Goal: Transaction & Acquisition: Book appointment/travel/reservation

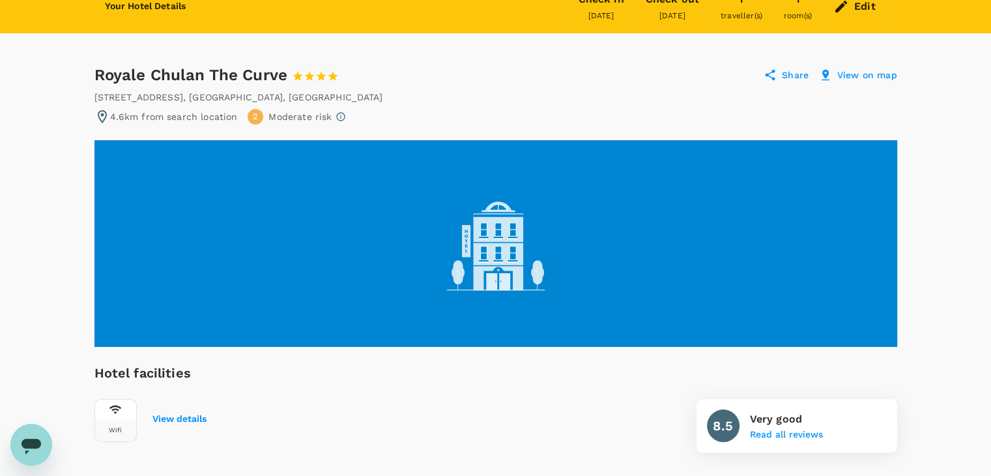
click at [504, 83] on div "Royale Chulan The Curve 1 Star 2 Stars 3 Stars 4 Stars 5 Stars Share View on map" at bounding box center [495, 74] width 803 height 21
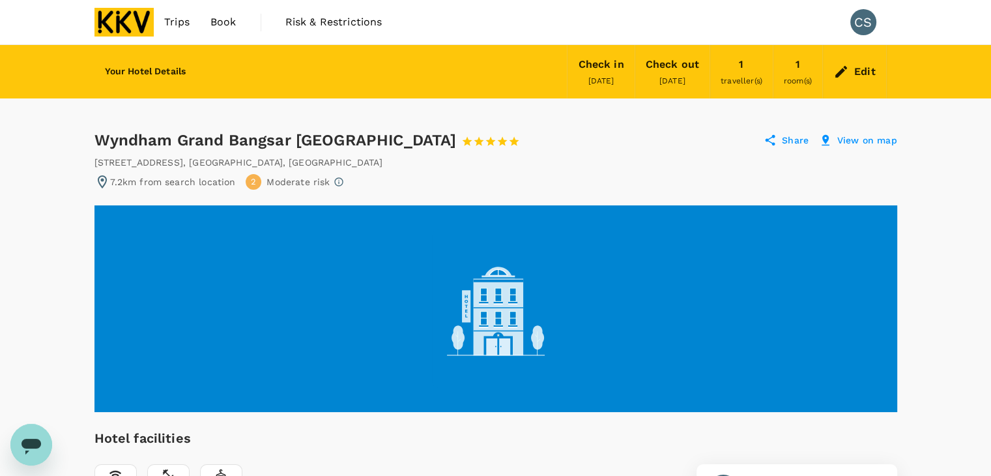
click at [104, 131] on div "Wyndham Grand Bangsar Kuala Lumpur 1 Star 2 Stars 3 Stars 4 Stars 5 Stars" at bounding box center [306, 140] width 425 height 21
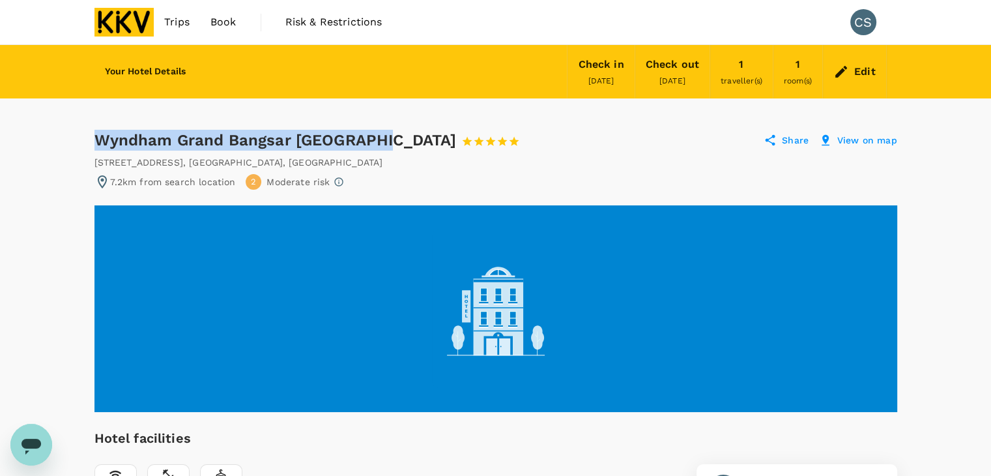
drag, startPoint x: 96, startPoint y: 134, endPoint x: 411, endPoint y: 157, distance: 315.6
click at [400, 136] on div "Wyndham Grand Bangsar Kuala Lumpur 1 Star 2 Stars 3 Stars 4 Stars 5 Stars" at bounding box center [306, 140] width 425 height 21
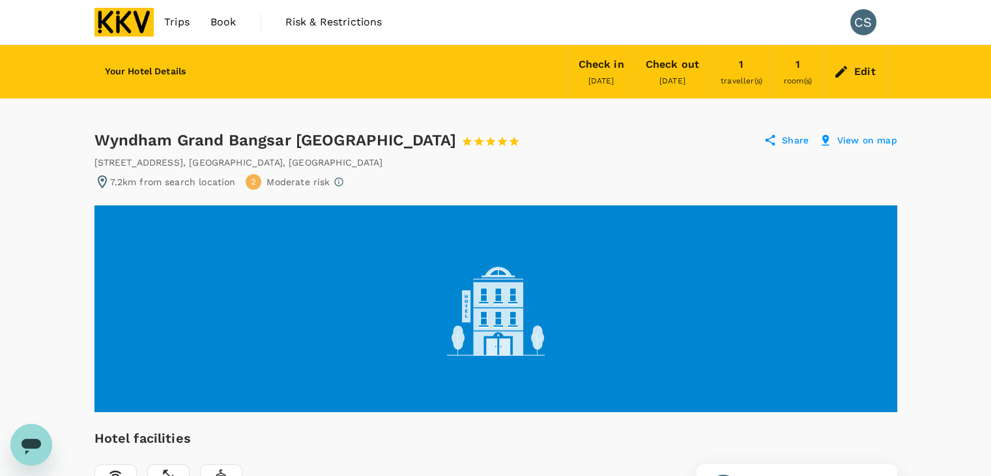
click at [511, 147] on div "Wyndham Grand Bangsar Kuala Lumpur 1 Star 2 Stars 3 Stars 4 Stars 5 Stars Share…" at bounding box center [495, 140] width 803 height 21
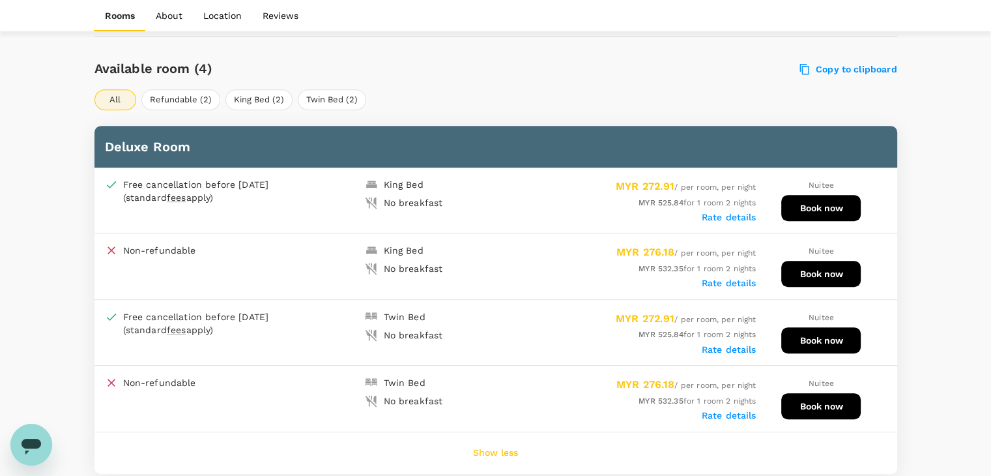
scroll to position [652, 0]
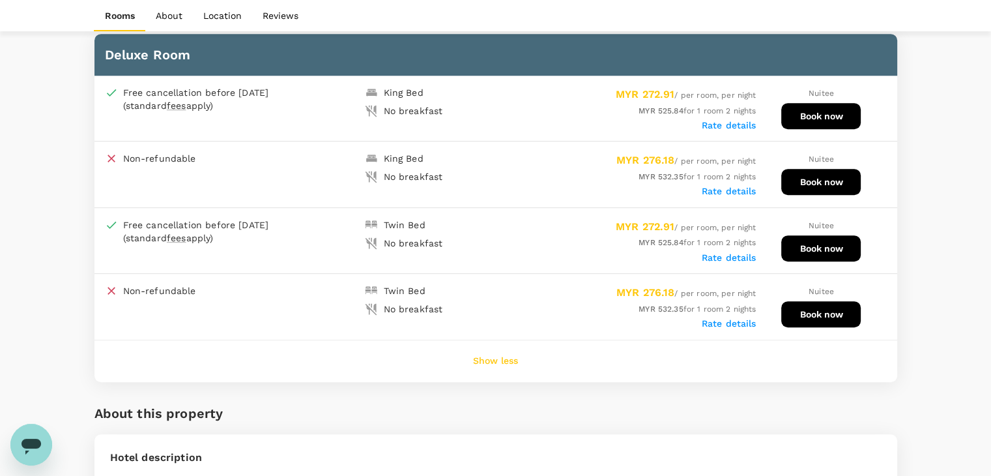
click at [740, 122] on label "Rate details" at bounding box center [729, 125] width 55 height 10
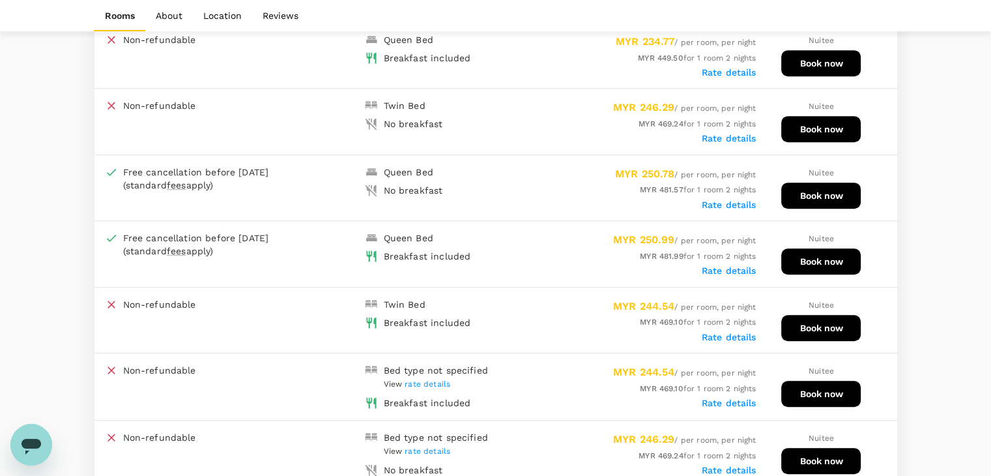
scroll to position [782, 0]
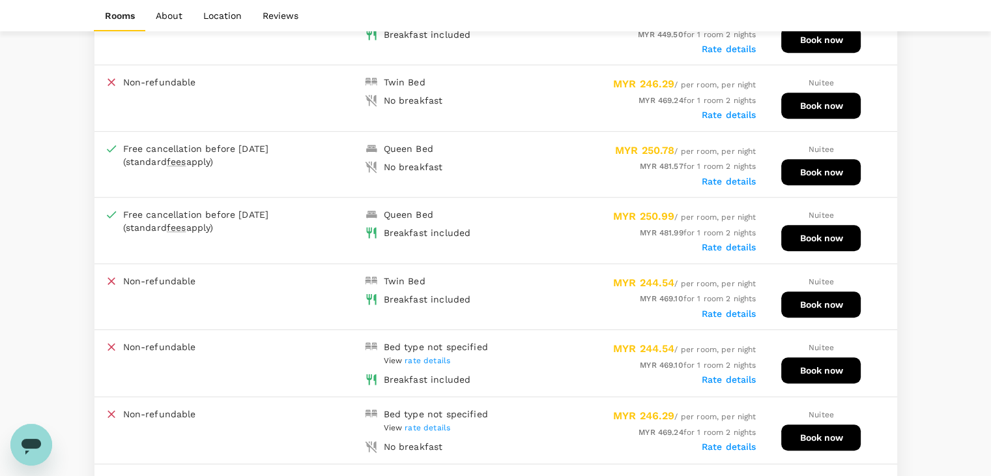
click at [424, 356] on span "rate details" at bounding box center [428, 360] width 46 height 9
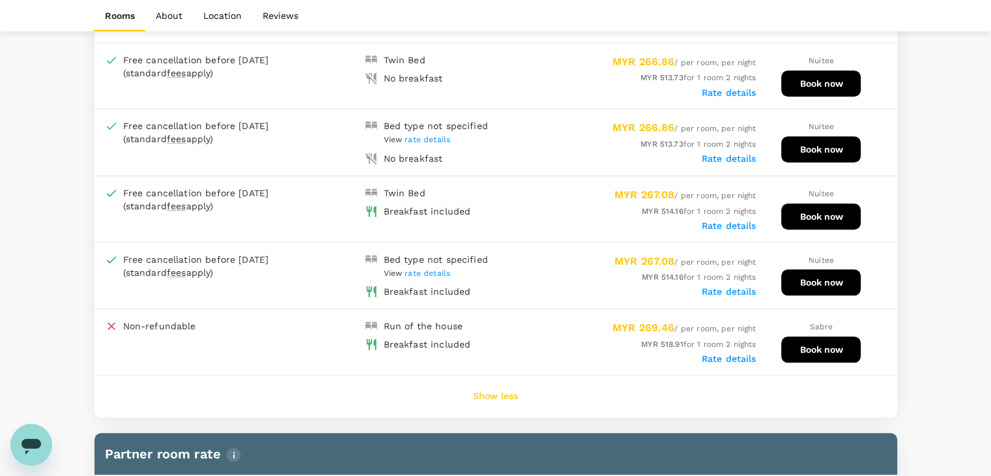
scroll to position [1303, 0]
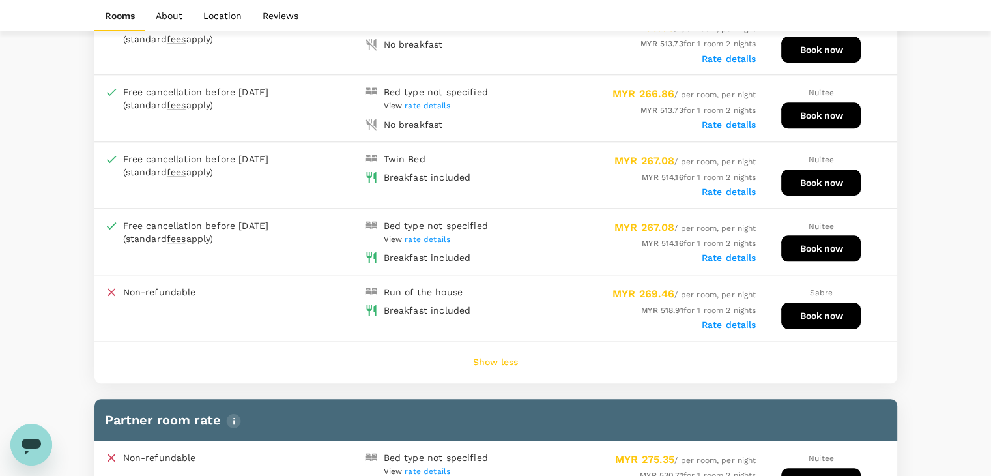
click at [724, 319] on label "Rate details" at bounding box center [729, 324] width 55 height 10
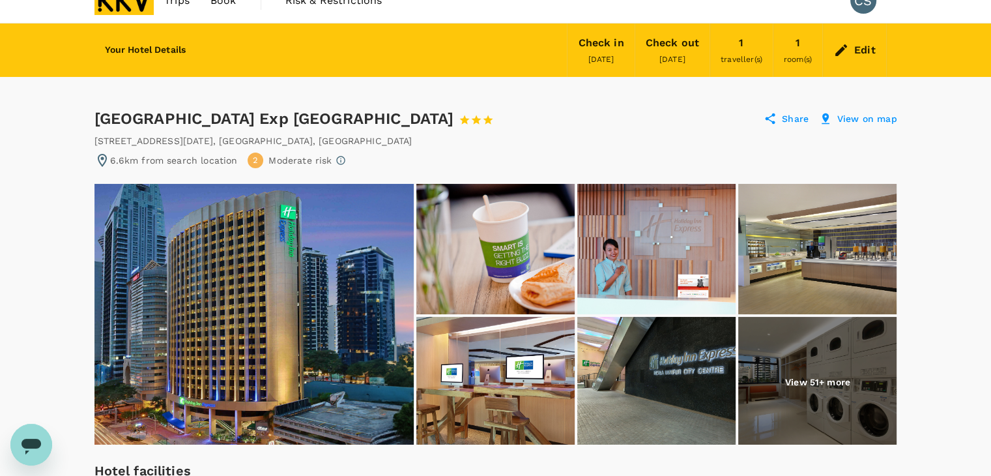
scroll to position [0, 0]
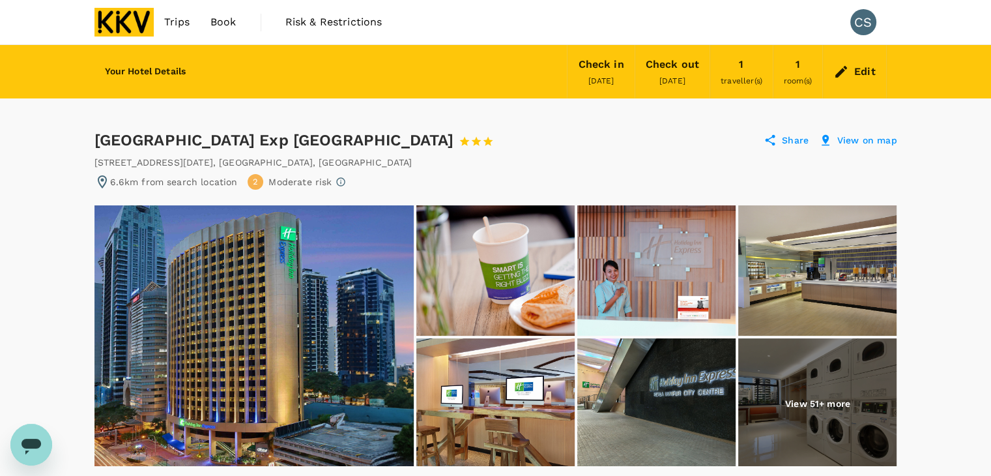
drag, startPoint x: 94, startPoint y: 139, endPoint x: 420, endPoint y: 134, distance: 325.8
click at [420, 134] on div "Holiday Inn Exp Kuala Lumpur City Centre 1 Star 2 Stars 3 Stars 4 Stars 5 Stars" at bounding box center [305, 140] width 423 height 21
copy div "Holiday Inn Exp Kuala Lumpur City Centre"
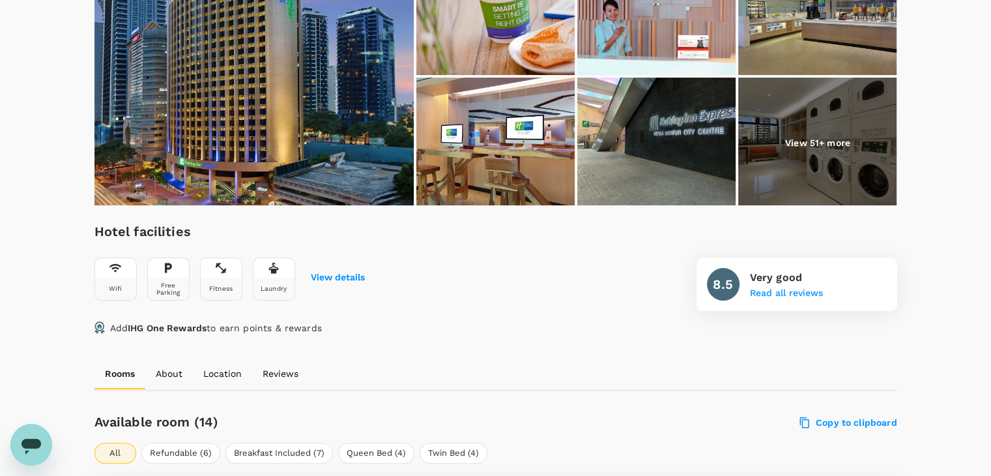
scroll to position [195, 0]
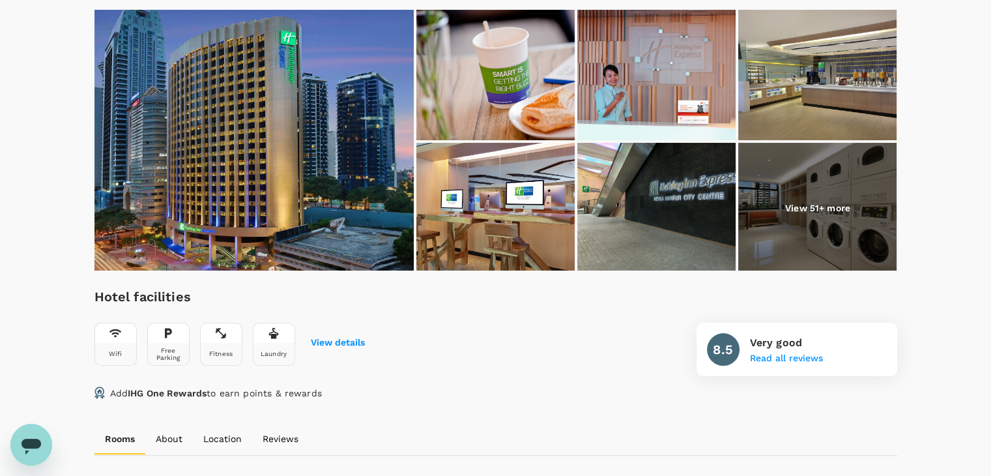
click at [305, 124] on img at bounding box center [253, 140] width 319 height 261
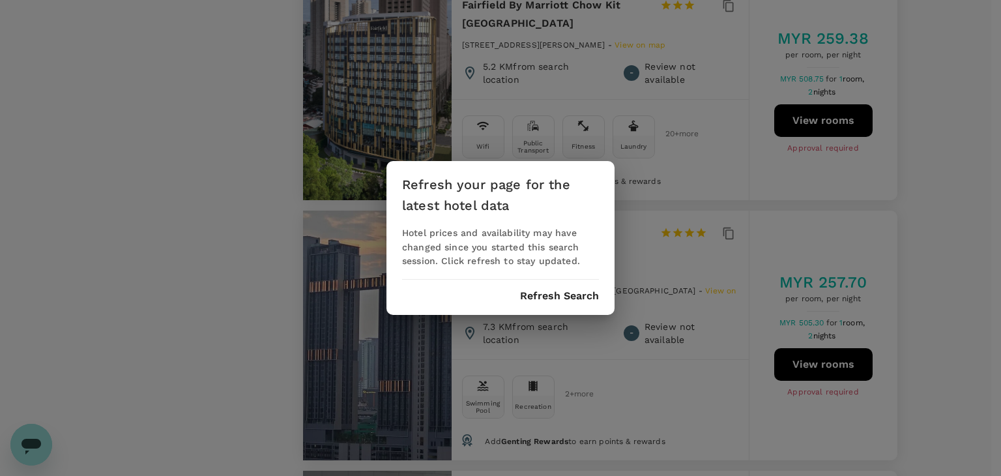
click at [537, 290] on button "Refresh Search" at bounding box center [559, 296] width 79 height 12
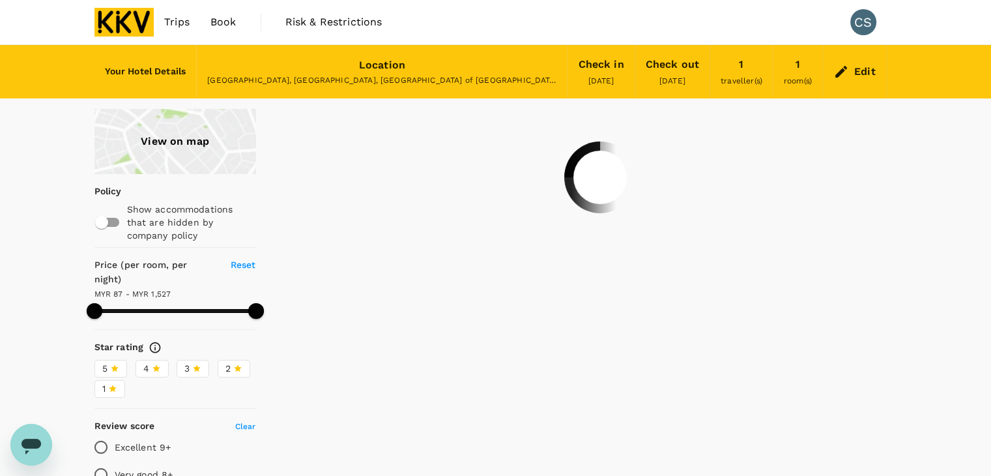
type input "1526.67"
type input "39.67"
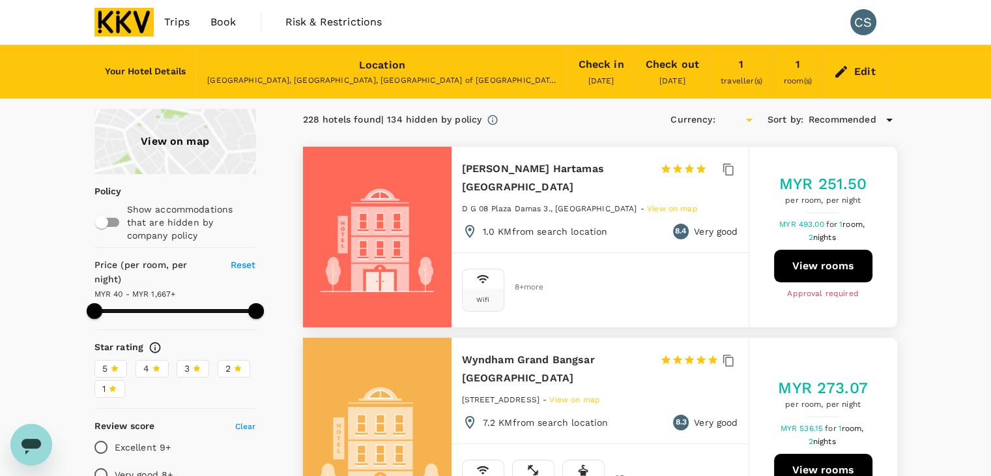
type input "1665.67"
type input "MYR"
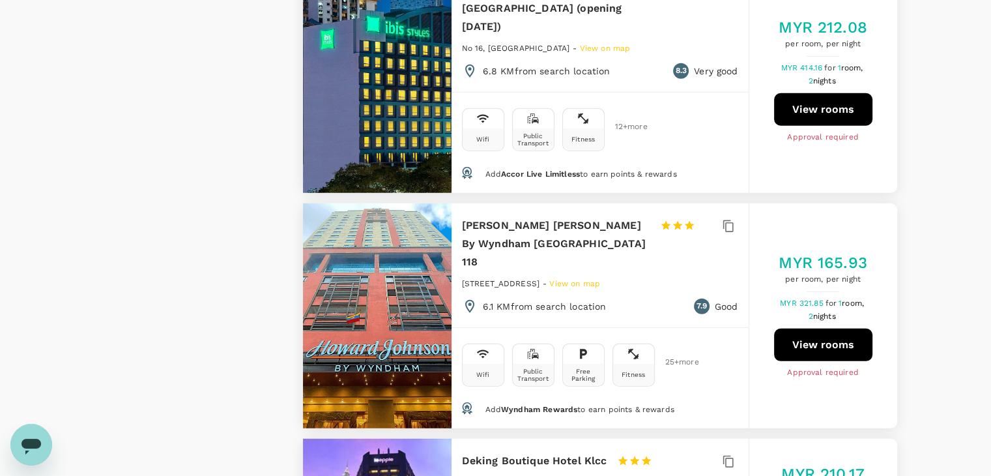
scroll to position [3922, 0]
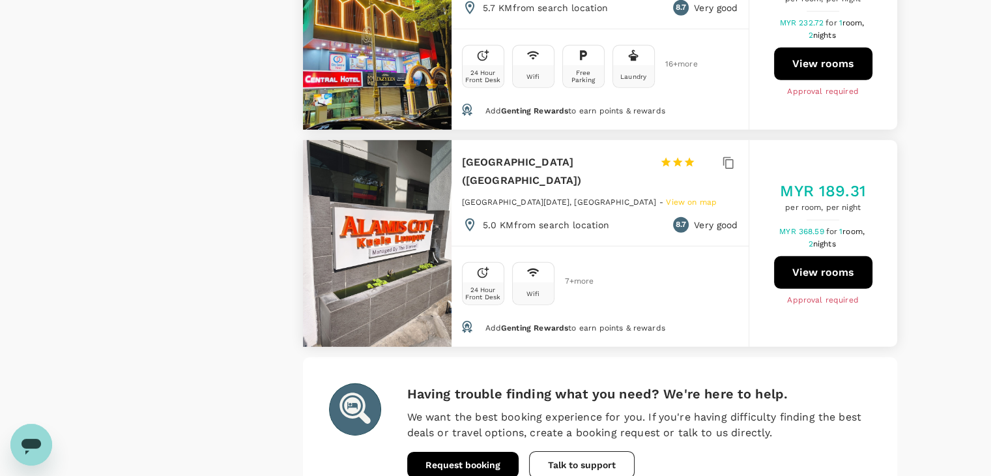
scroll to position [4002, 0]
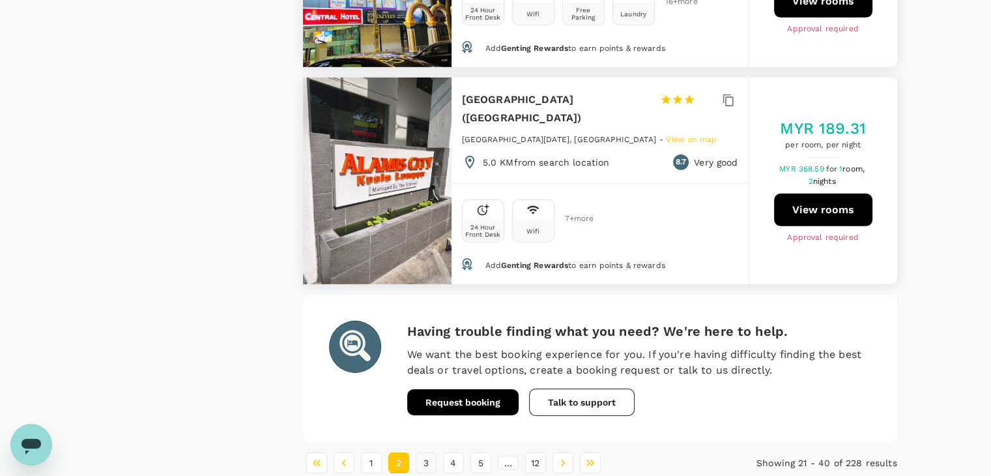
click at [425, 452] on button "3" at bounding box center [426, 462] width 21 height 21
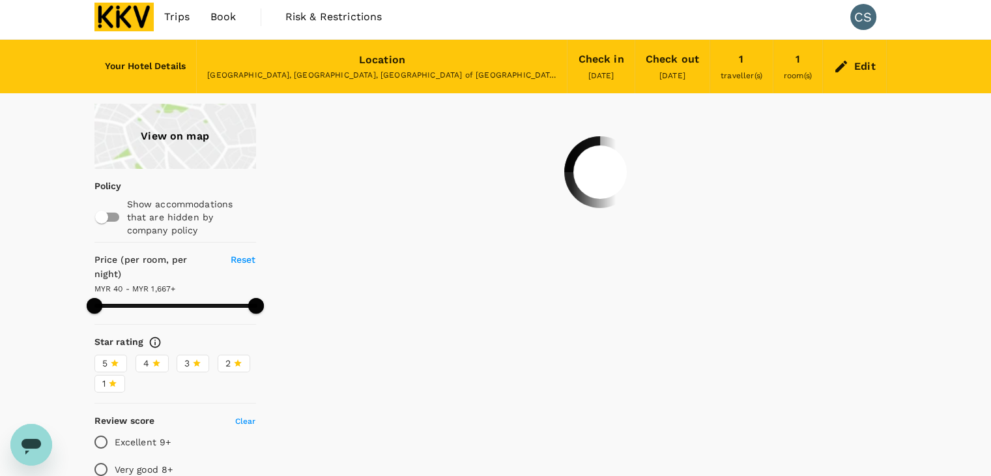
scroll to position [0, 0]
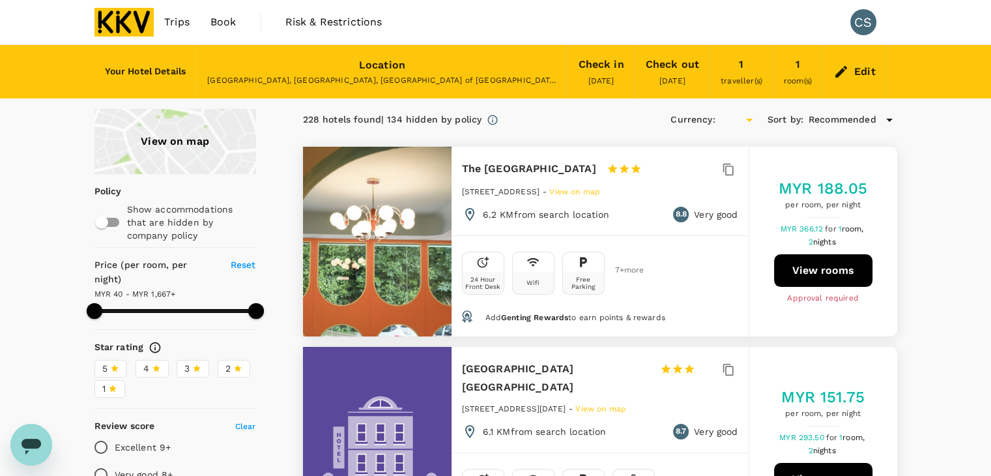
type input "1665.67"
type input "MYR"
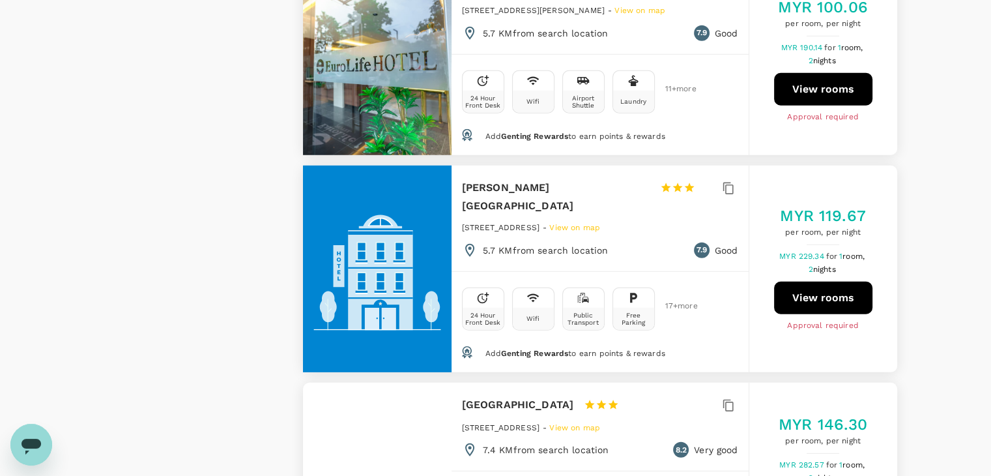
scroll to position [3903, 0]
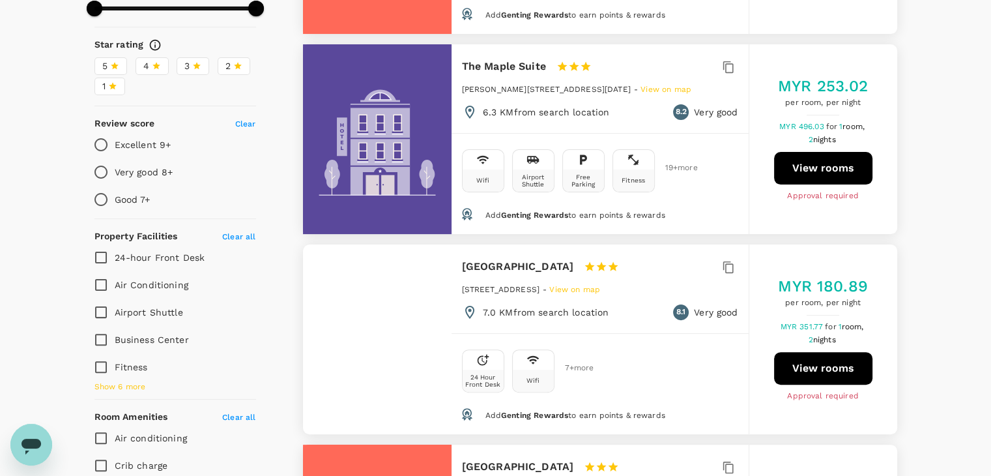
scroll to position [0, 0]
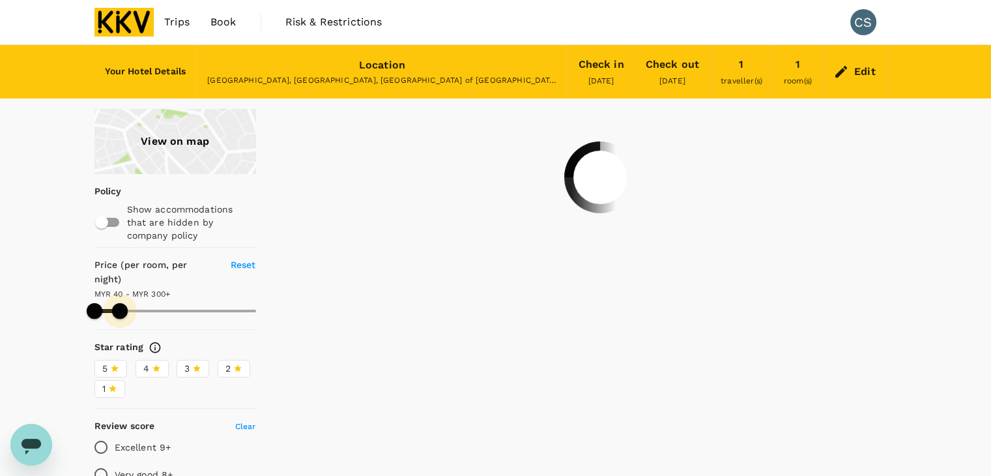
drag, startPoint x: 155, startPoint y: 296, endPoint x: 119, endPoint y: 294, distance: 35.9
click at [119, 303] on span at bounding box center [120, 311] width 16 height 16
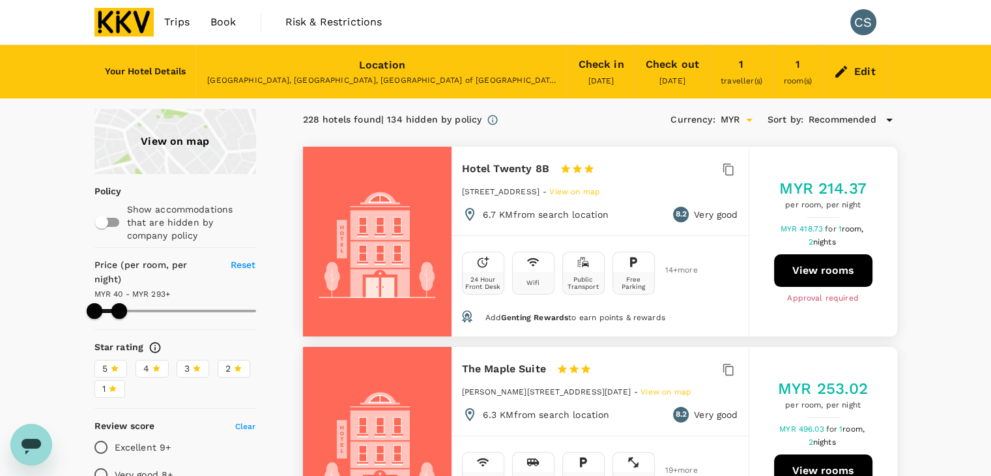
click at [840, 115] on span "Recommended" at bounding box center [843, 120] width 68 height 14
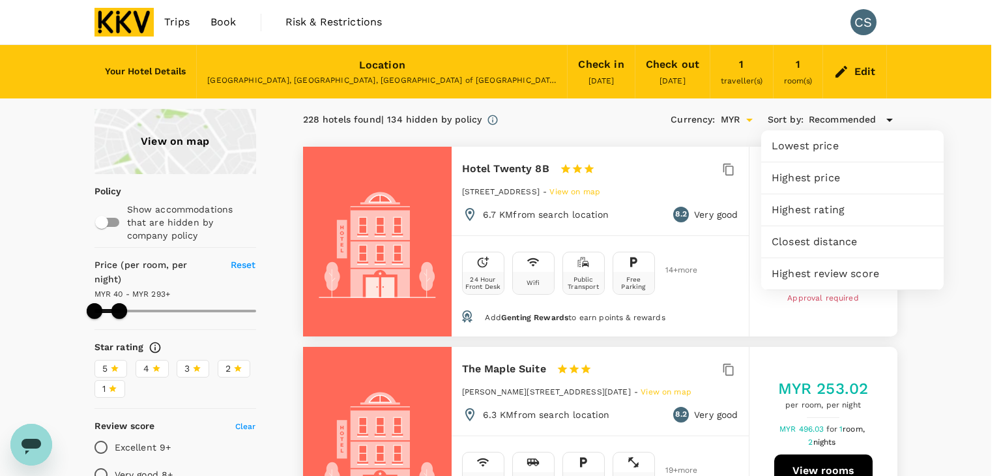
click at [840, 115] on div at bounding box center [500, 238] width 1001 height 476
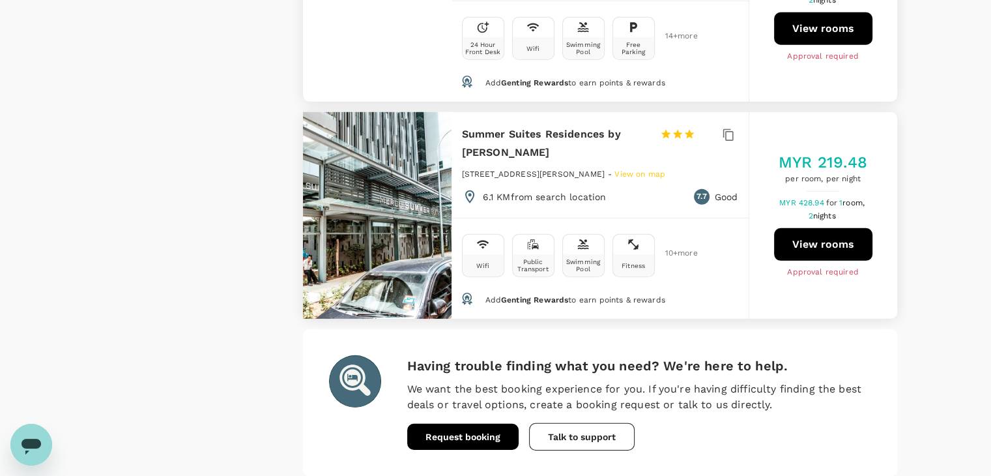
scroll to position [3984, 0]
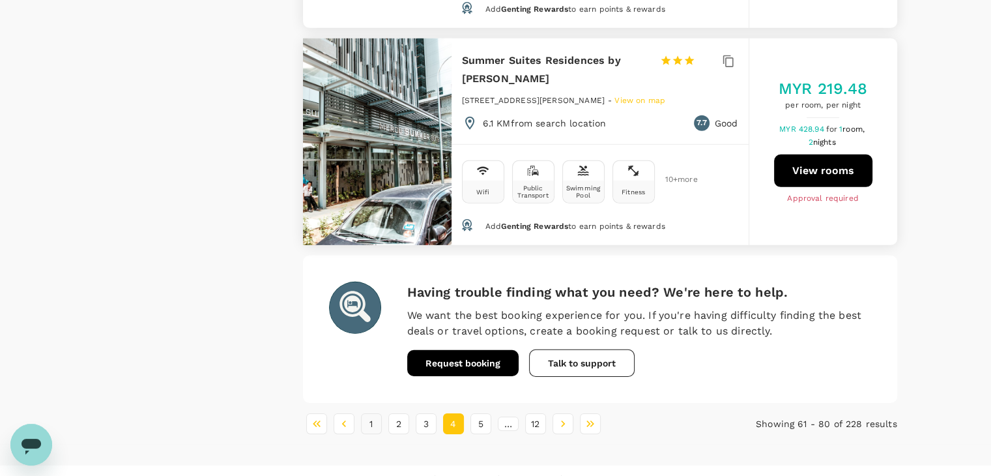
click at [373, 413] on button "1" at bounding box center [371, 423] width 21 height 21
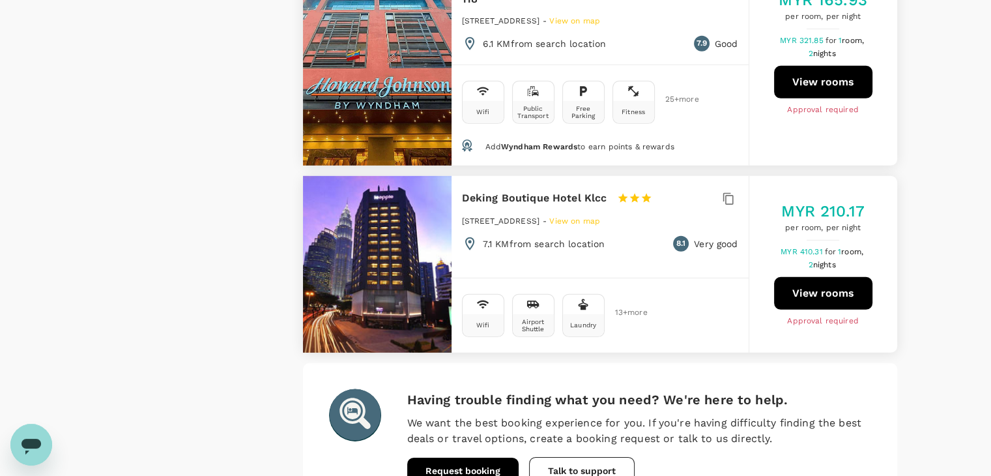
scroll to position [3922, 0]
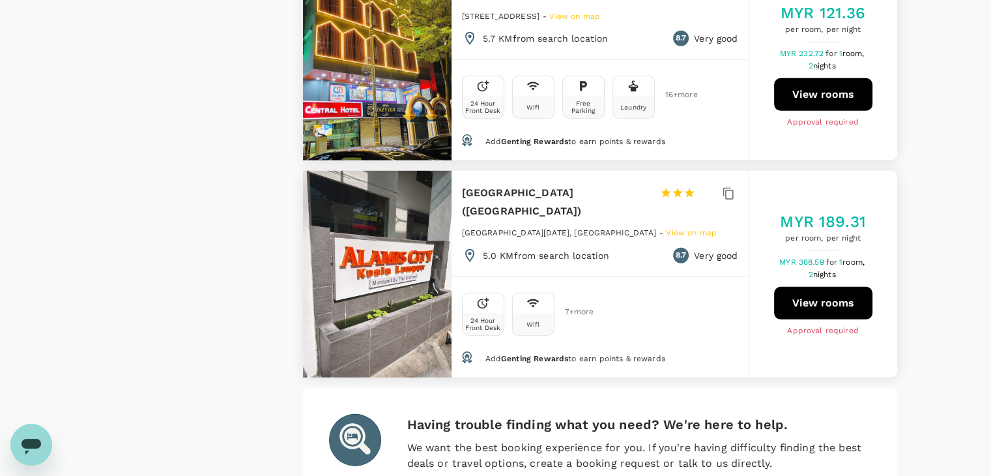
scroll to position [4002, 0]
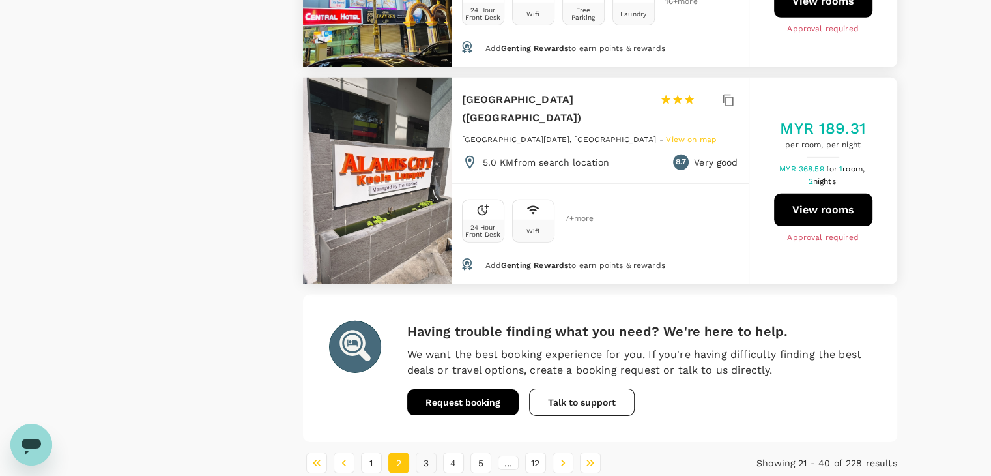
click at [425, 452] on button "3" at bounding box center [426, 462] width 21 height 21
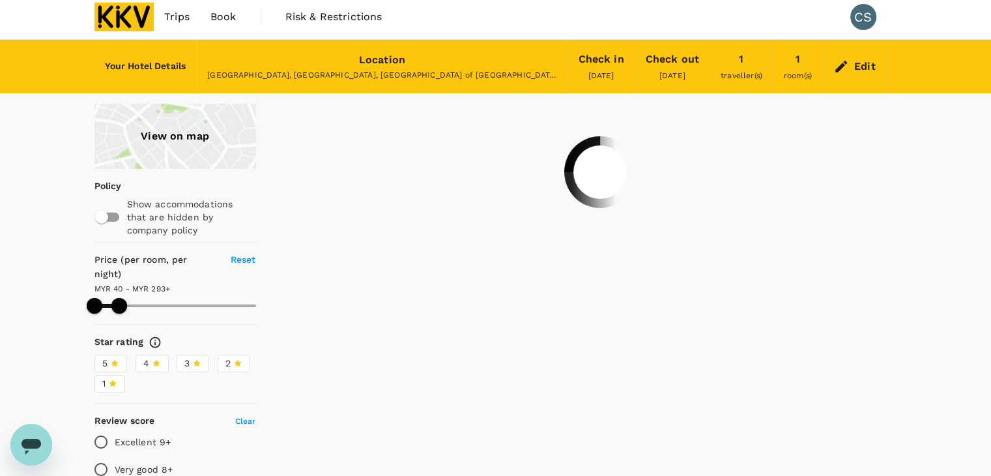
scroll to position [0, 0]
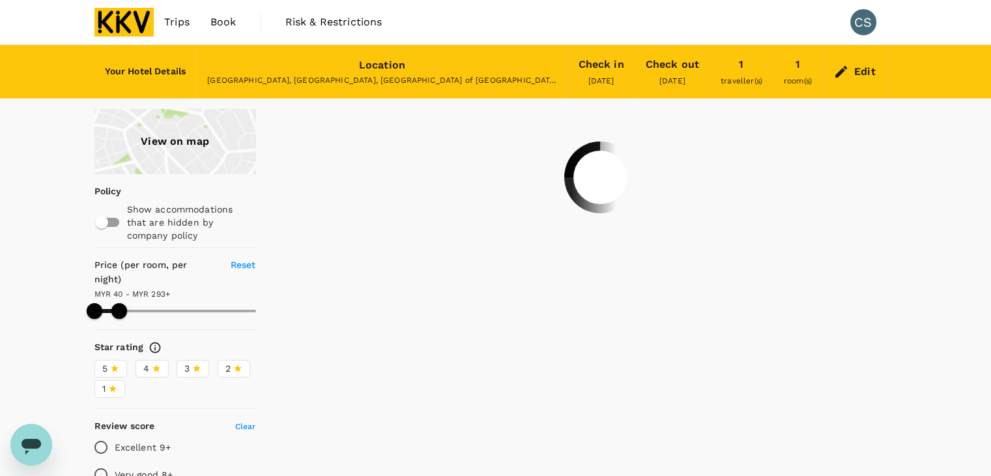
type input "292.67"
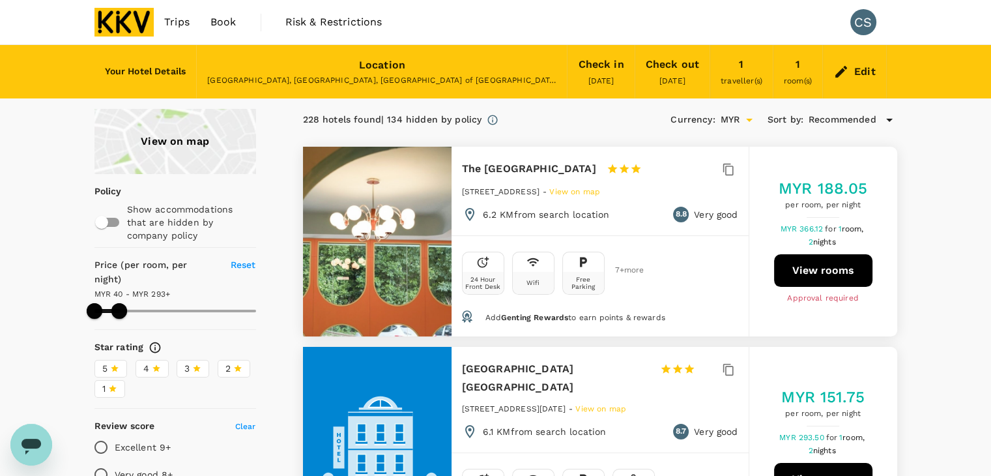
click at [390, 63] on div "Location" at bounding box center [382, 65] width 46 height 18
click at [839, 69] on icon at bounding box center [841, 72] width 16 height 16
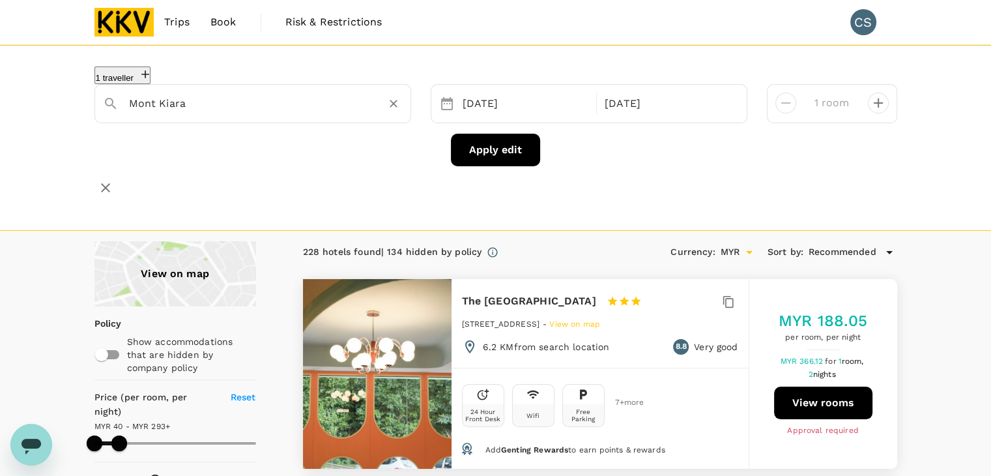
click at [258, 106] on input "Mont Kiara" at bounding box center [247, 103] width 237 height 20
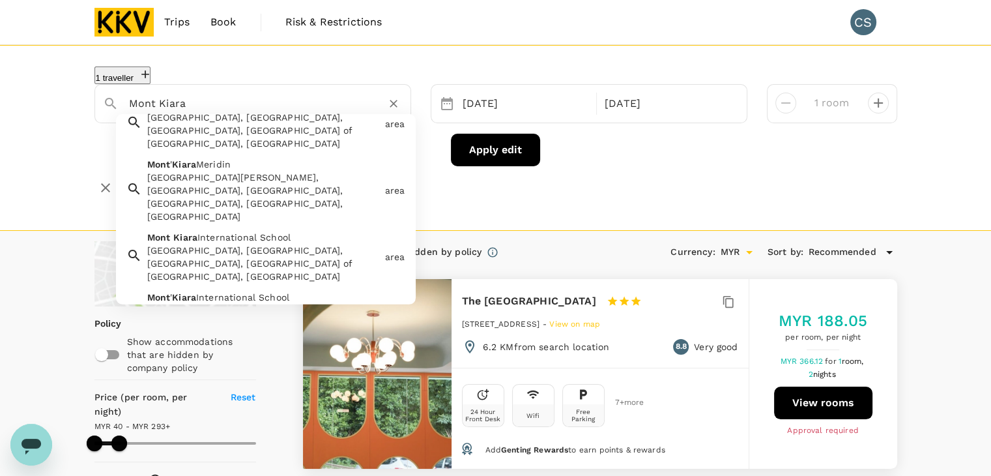
scroll to position [195, 0]
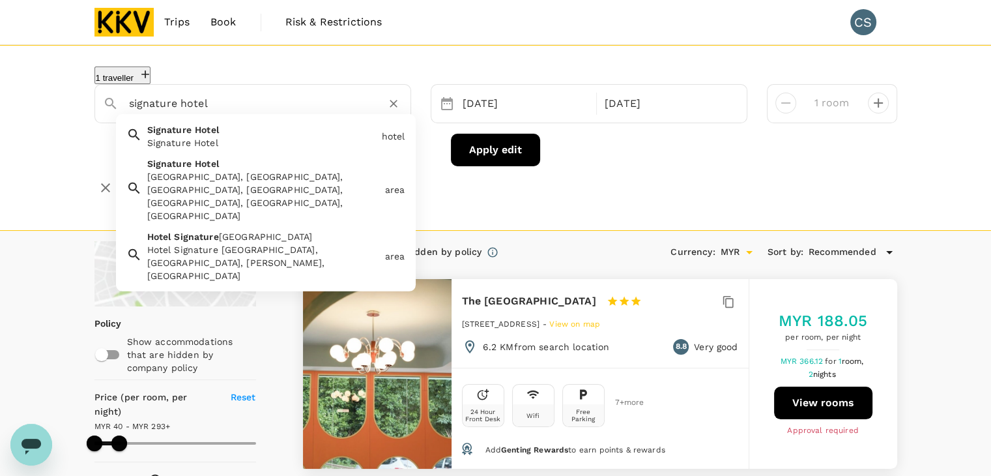
click at [221, 142] on div "Signature Hotel" at bounding box center [261, 142] width 229 height 13
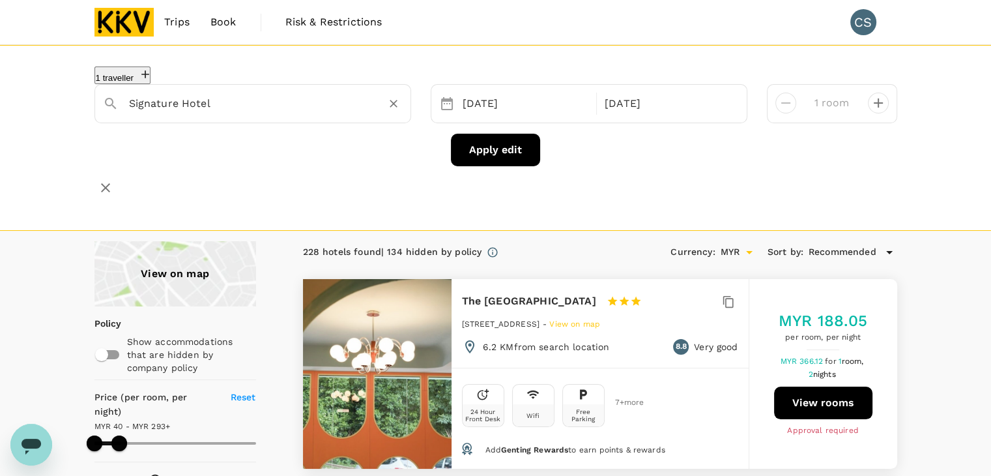
type input "Signature Hotel"
click at [483, 142] on button "Apply edit" at bounding box center [495, 150] width 89 height 33
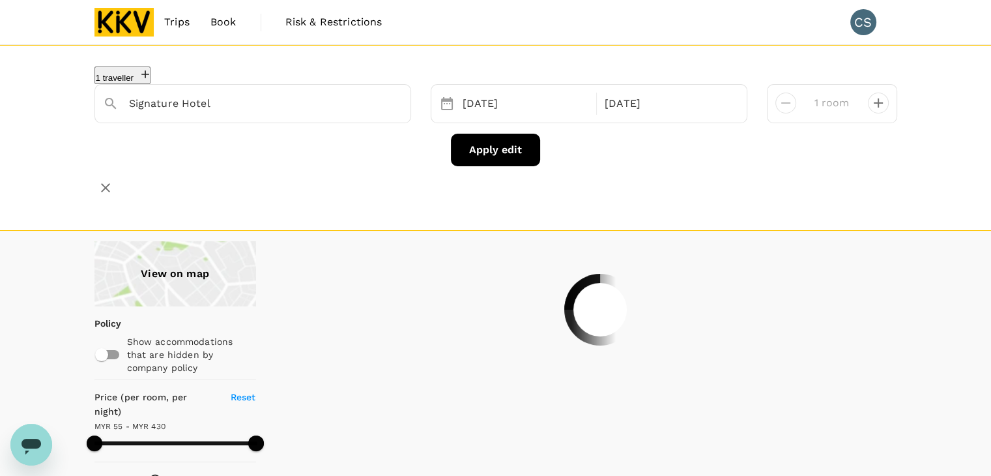
type input "429.34"
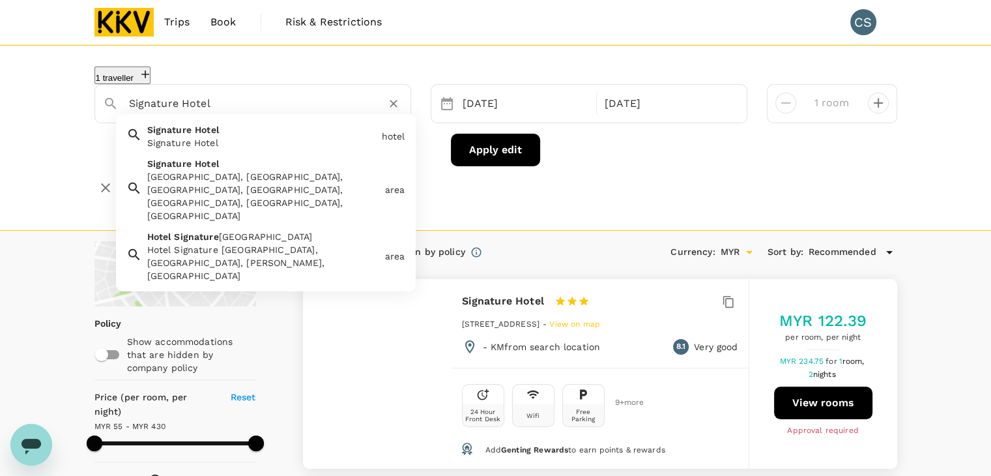
drag, startPoint x: 227, startPoint y: 105, endPoint x: 0, endPoint y: 83, distance: 228.5
click at [0, 83] on div "1 traveller Signature Hotel Signature Hotel Signature Hotel hotel Signature Hot…" at bounding box center [495, 138] width 991 height 186
drag, startPoint x: 235, startPoint y: 101, endPoint x: 94, endPoint y: 102, distance: 140.7
click at [94, 102] on div "Signature Hotel" at bounding box center [248, 98] width 310 height 33
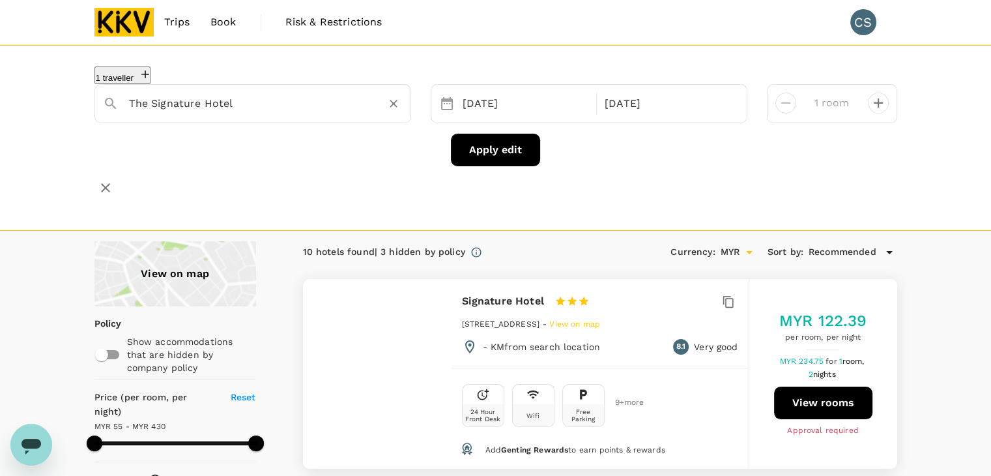
type input "The Signature Hotel"
click at [500, 156] on button "Apply edit" at bounding box center [495, 150] width 89 height 33
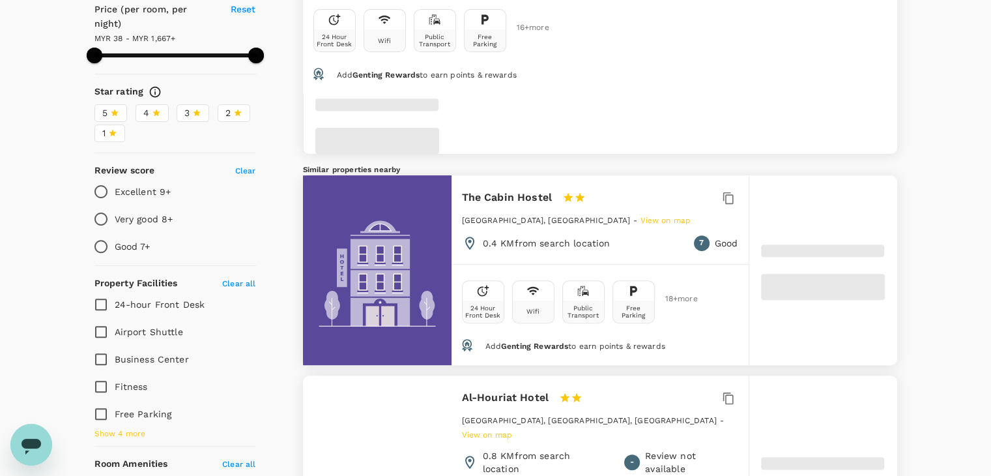
scroll to position [391, 0]
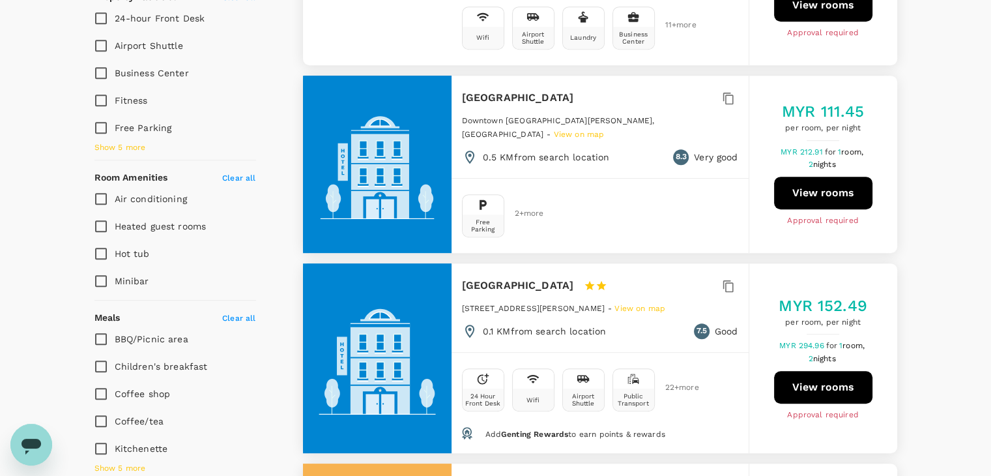
type input "1666.91"
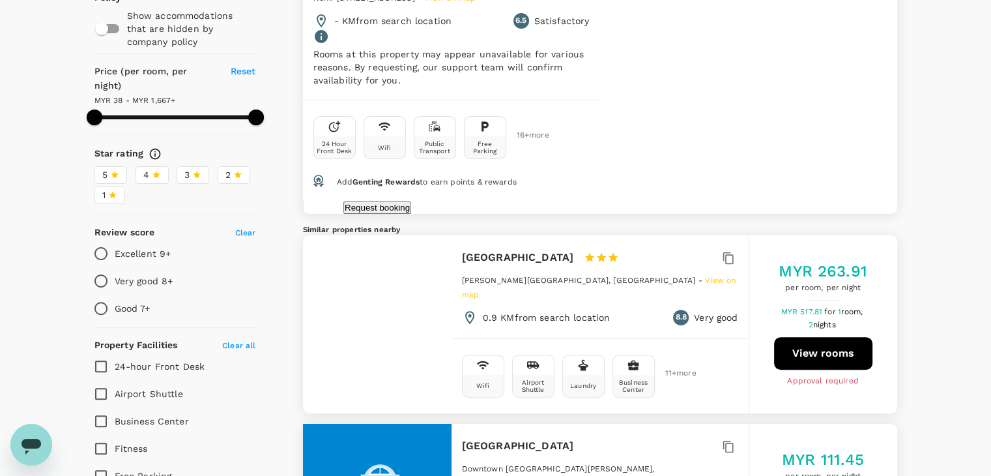
scroll to position [0, 0]
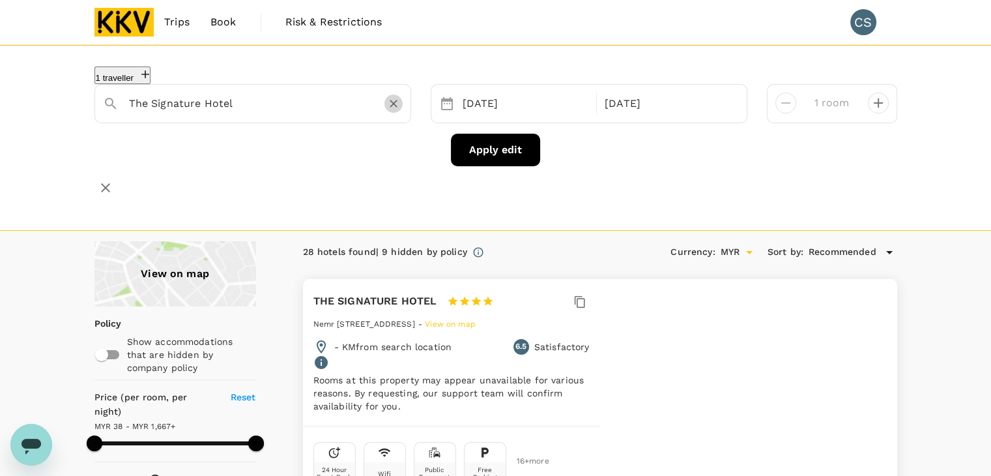
click at [393, 103] on icon "Clear" at bounding box center [393, 103] width 13 height 13
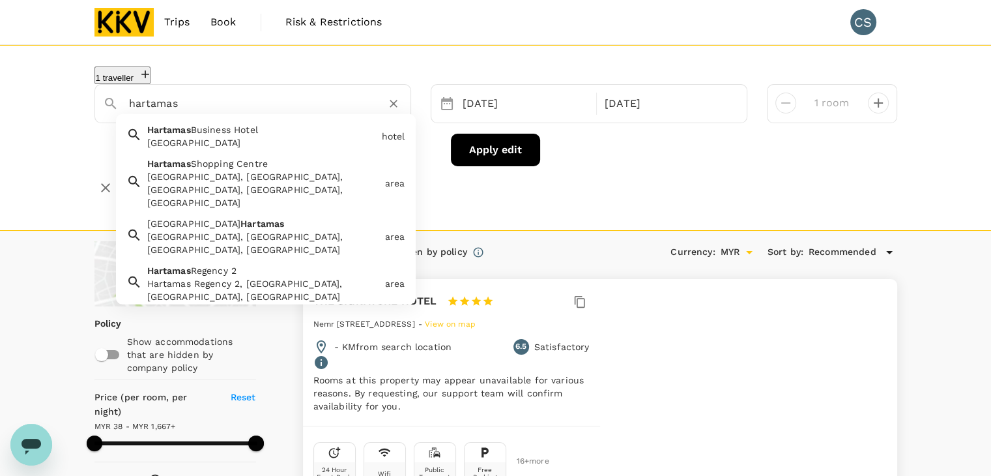
click at [287, 186] on div "Hartamas Shopping Centre, Sri Hartamas, Kuala Lumpur, Federal Territory of Kual…" at bounding box center [263, 189] width 233 height 39
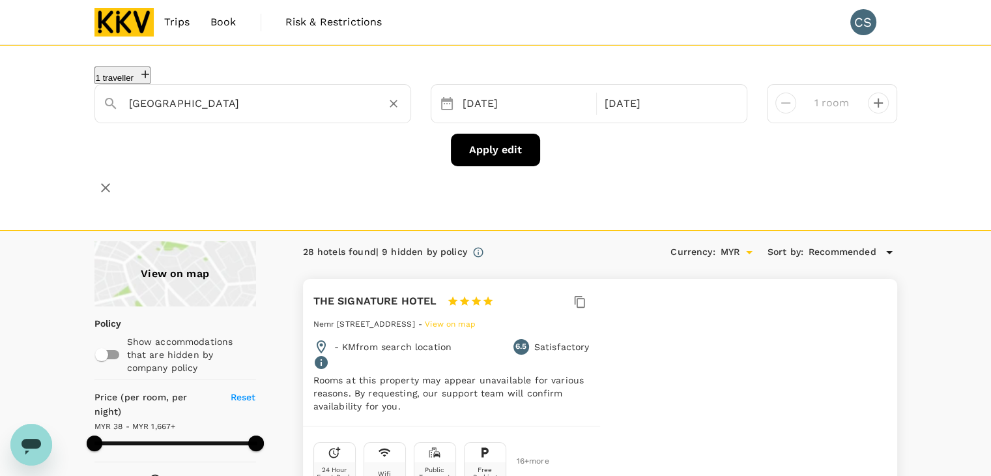
type input "Hartamas Shopping Centre"
click at [502, 155] on button "Apply edit" at bounding box center [495, 150] width 89 height 33
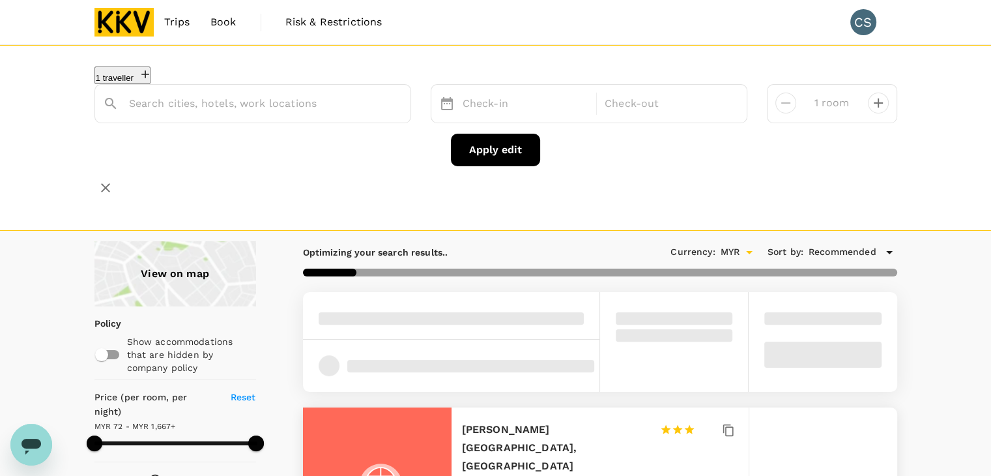
type input "Hartamas Shopping Centre"
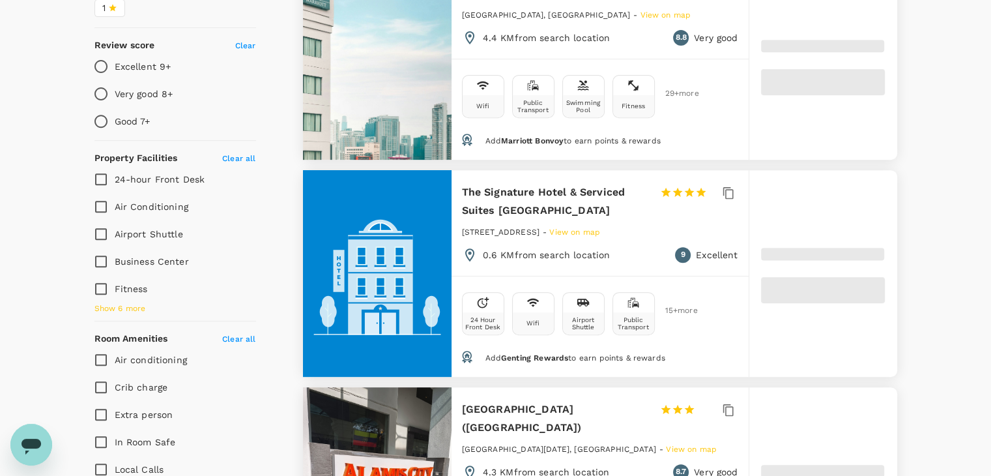
scroll to position [521, 0]
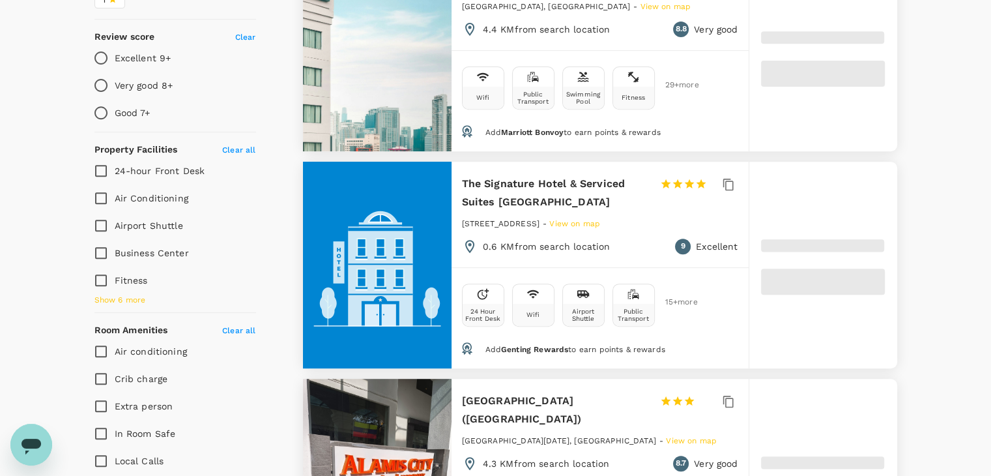
type input "1666.04"
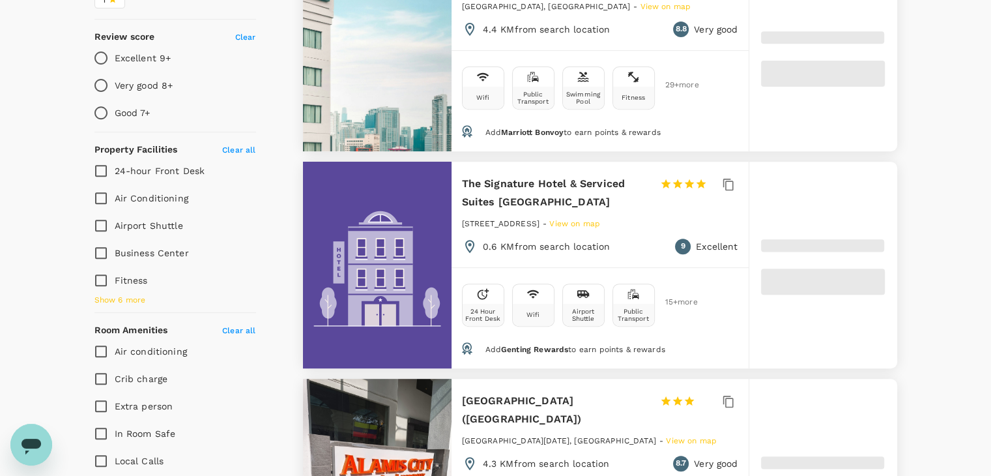
type input "60.04"
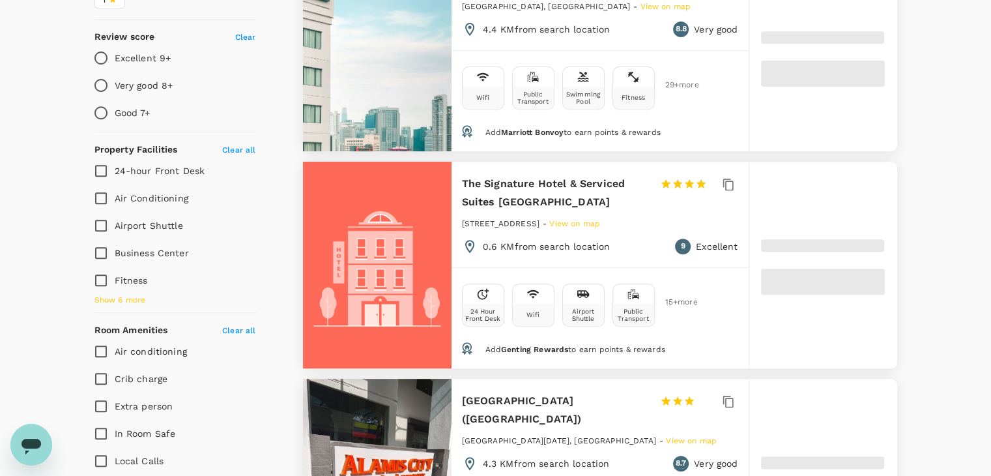
type input "1666.28"
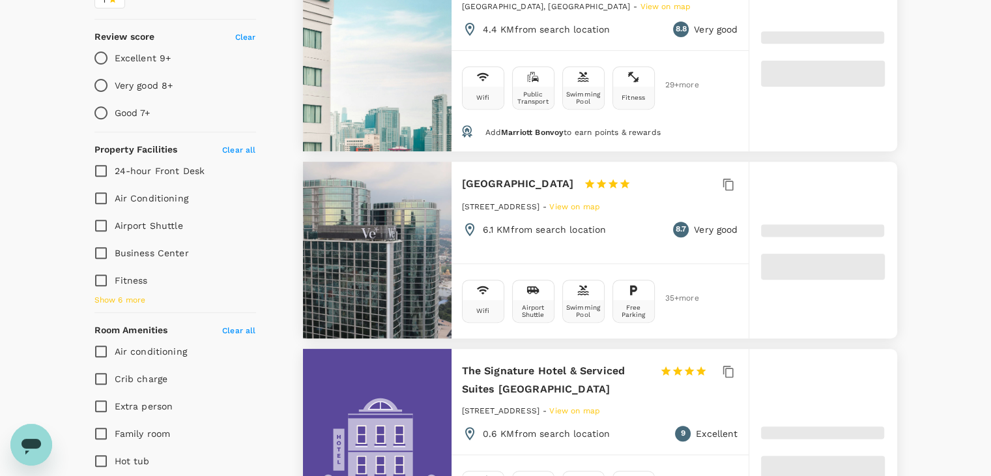
type input "47.28"
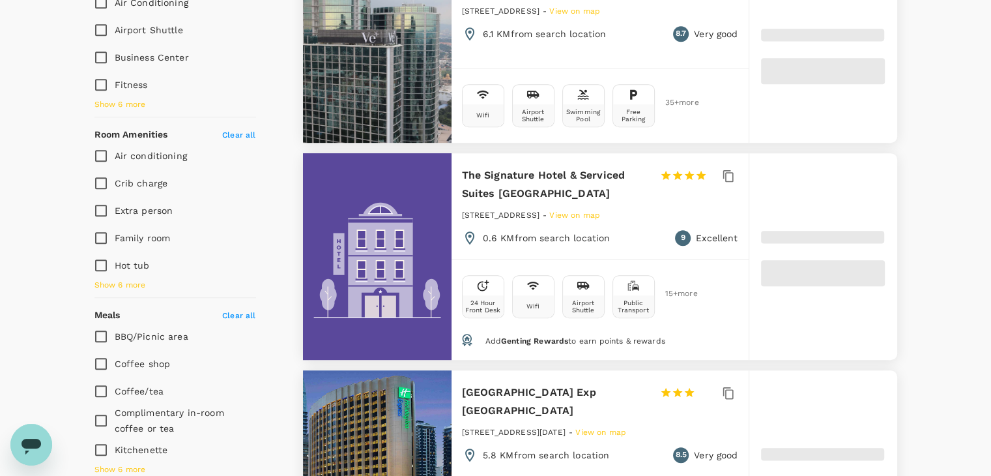
type input "1666.67"
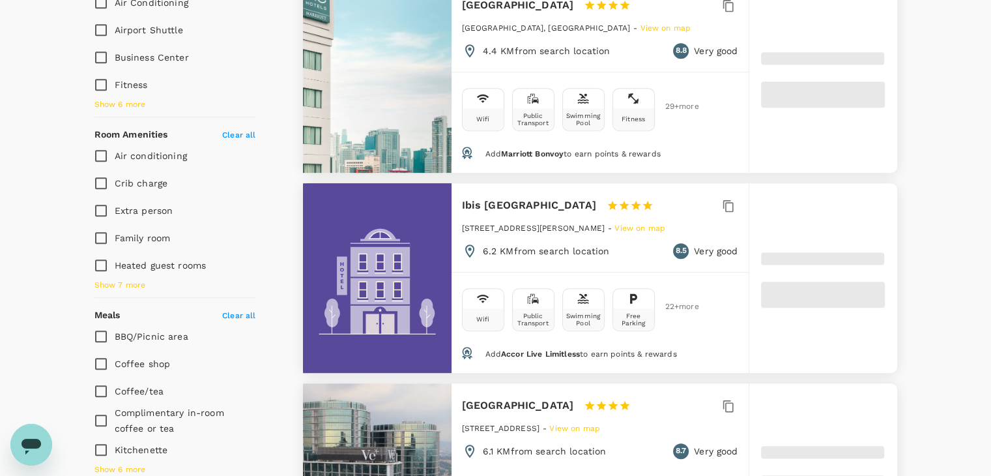
type input "39.67"
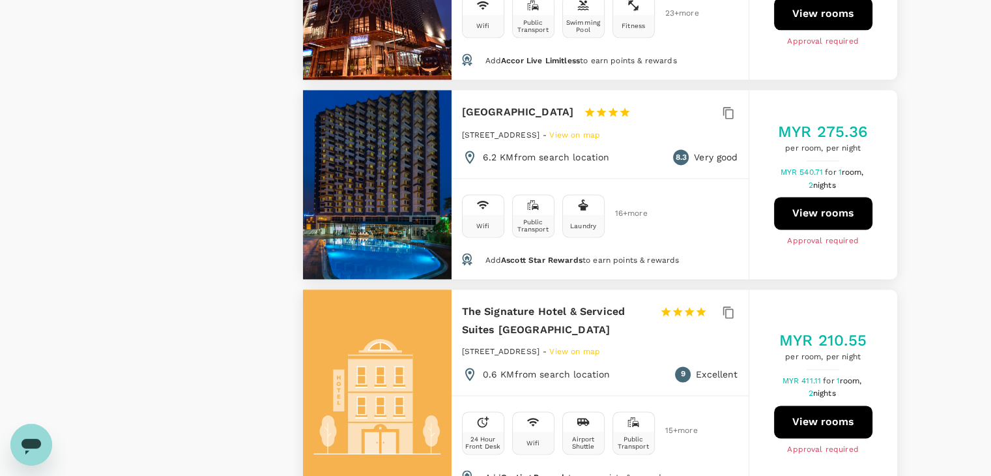
scroll to position [1889, 0]
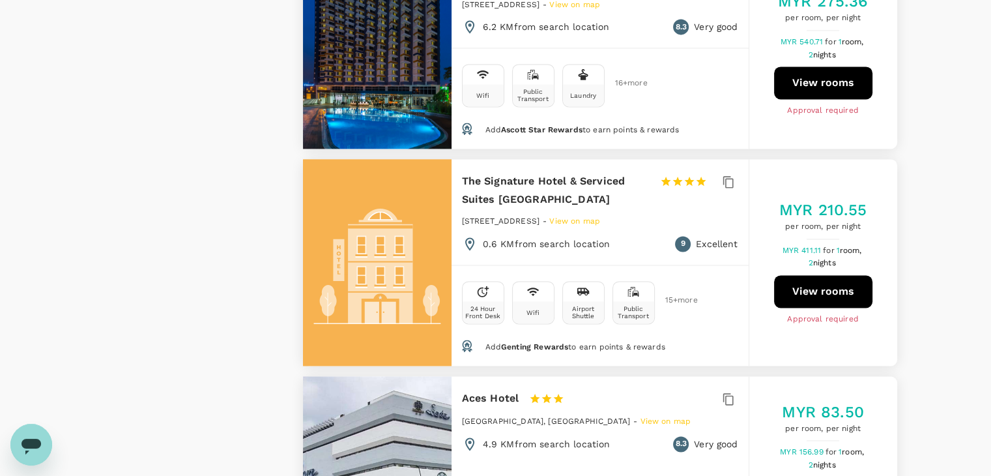
click at [829, 275] on button "View rooms" at bounding box center [823, 291] width 98 height 33
type input "1666.67"
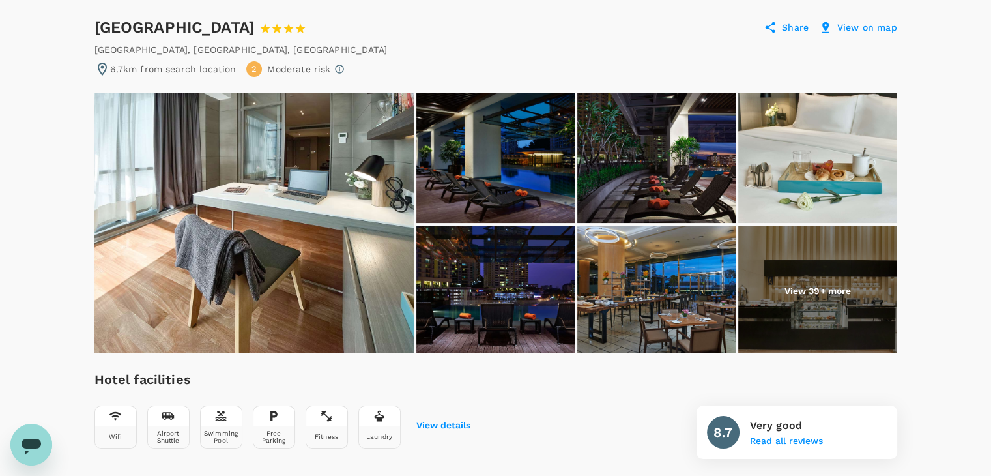
scroll to position [195, 0]
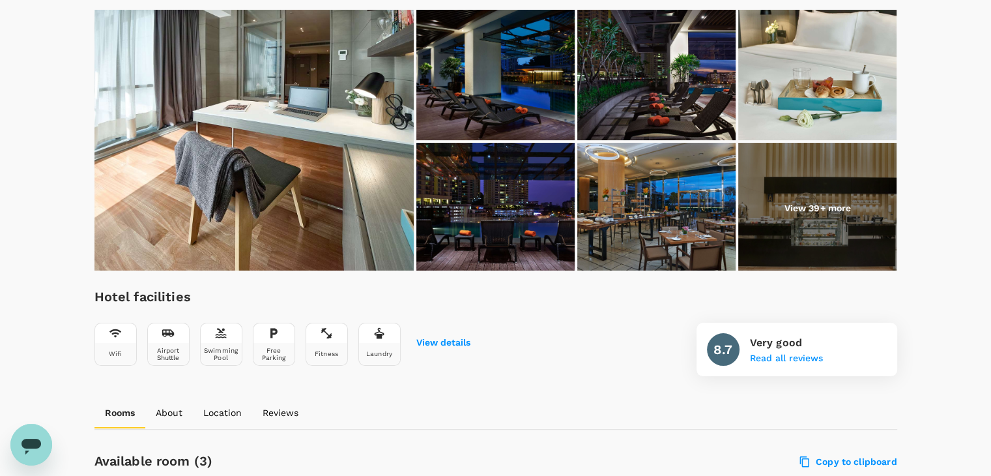
click at [813, 204] on p "View 39+ more" at bounding box center [817, 207] width 67 height 13
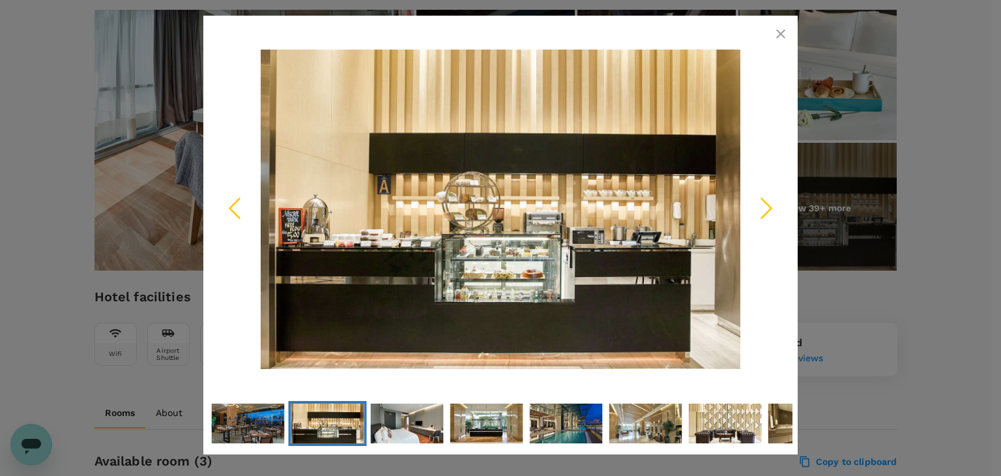
click at [772, 207] on icon "Next Slide" at bounding box center [766, 208] width 39 height 39
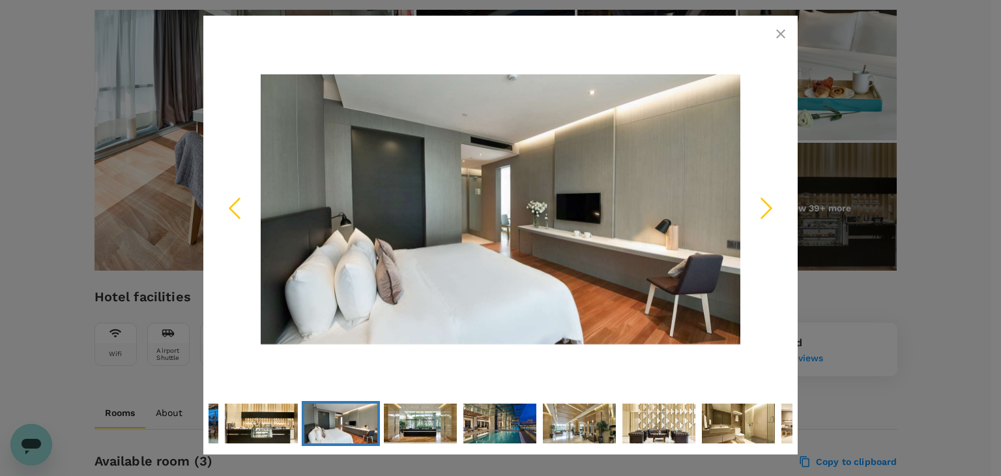
click at [772, 207] on icon "Next Slide" at bounding box center [766, 208] width 39 height 39
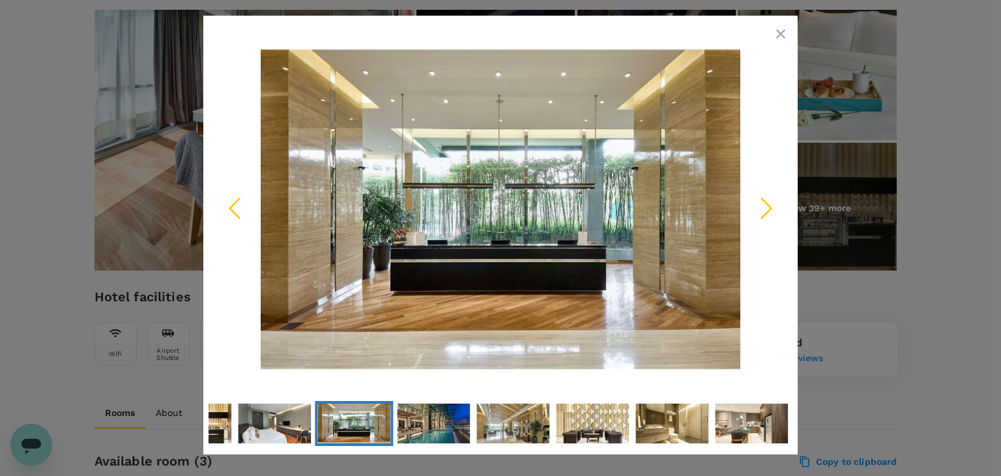
click at [772, 207] on icon "Next Slide" at bounding box center [766, 208] width 39 height 39
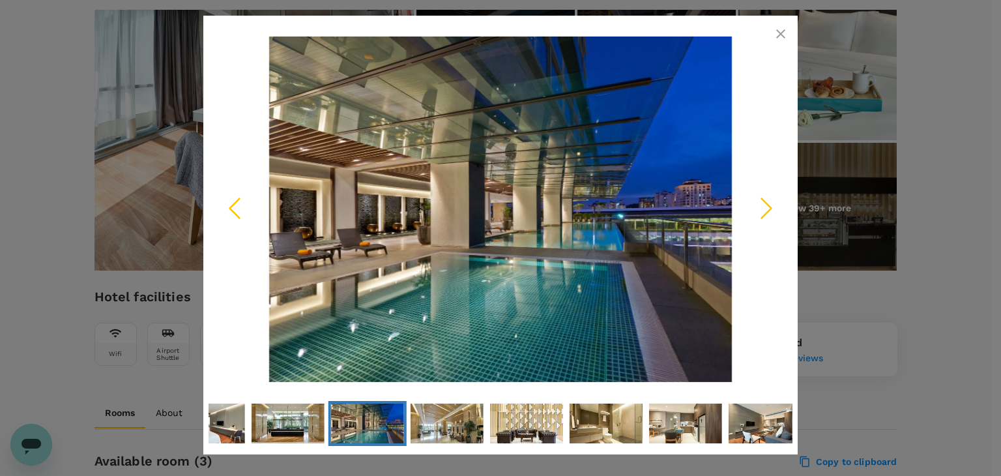
click at [772, 207] on icon "Next Slide" at bounding box center [766, 208] width 39 height 39
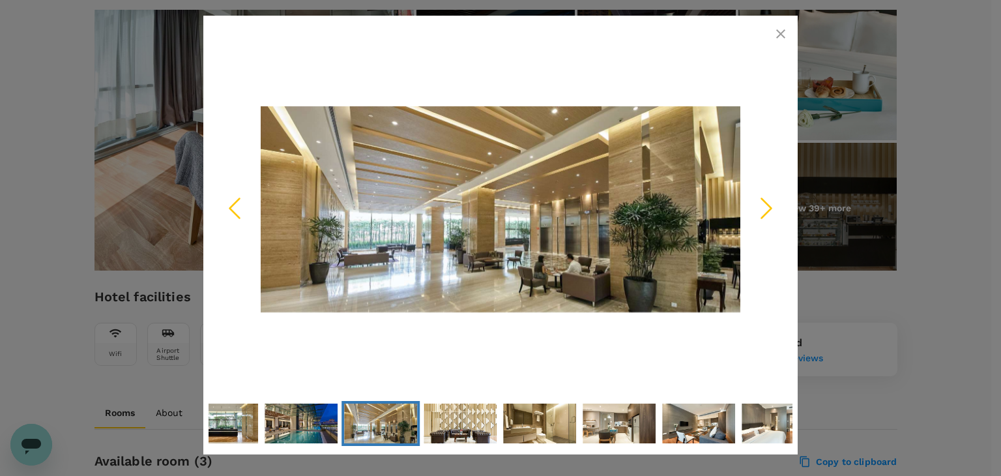
click at [772, 207] on icon "Next Slide" at bounding box center [766, 208] width 39 height 39
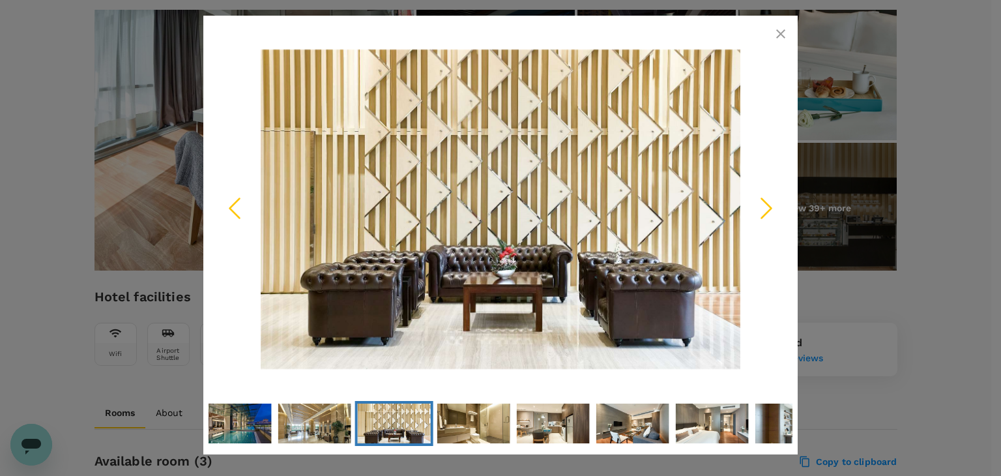
click at [772, 207] on icon "Next Slide" at bounding box center [766, 208] width 39 height 39
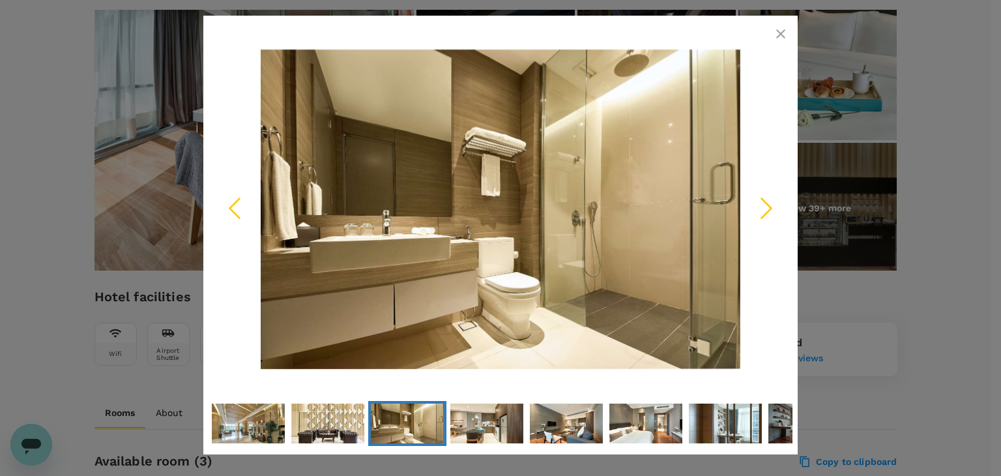
click at [772, 207] on icon "Next Slide" at bounding box center [766, 208] width 39 height 39
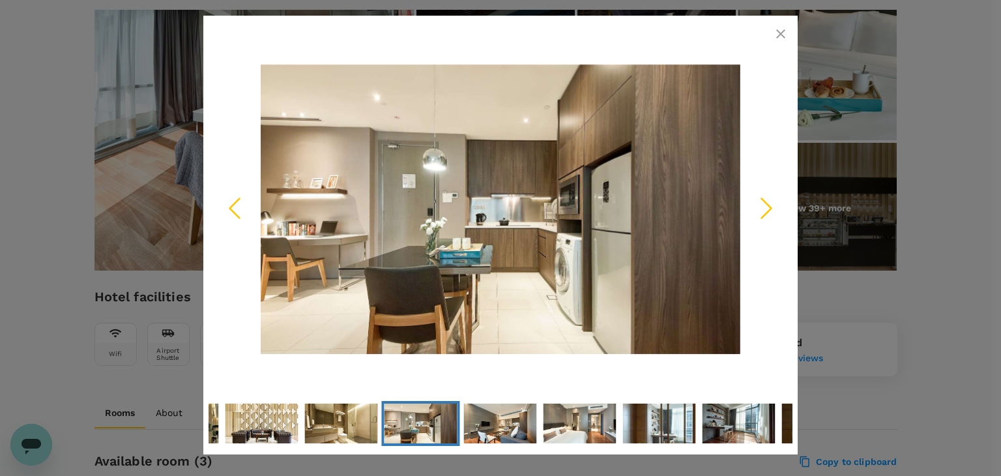
click at [772, 207] on icon "Next Slide" at bounding box center [766, 208] width 39 height 39
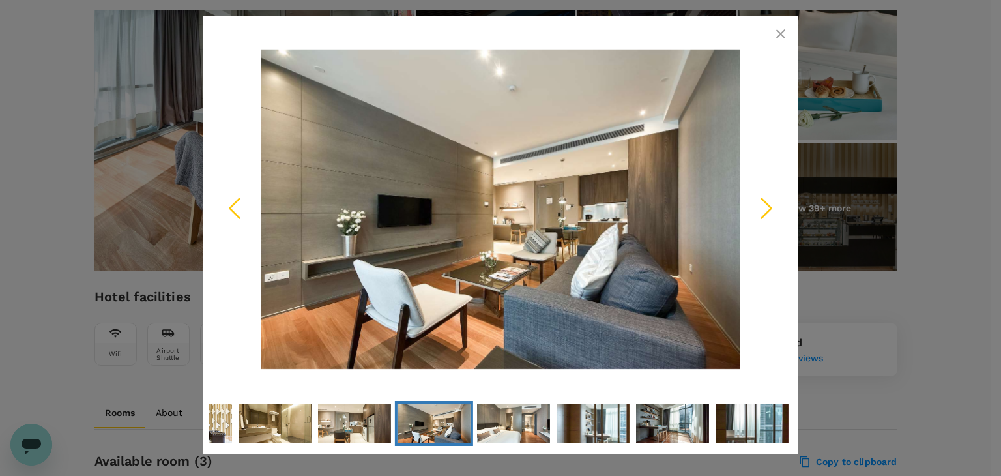
click at [772, 207] on icon "Next Slide" at bounding box center [766, 208] width 39 height 39
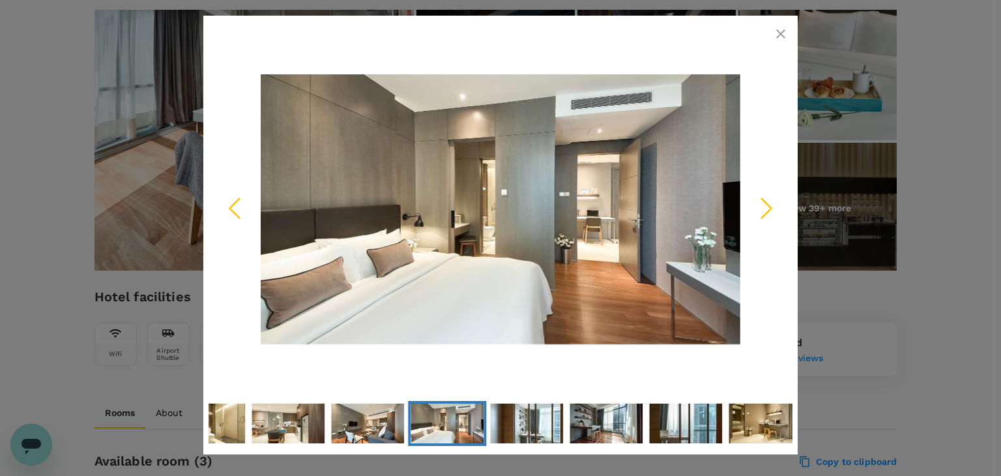
click at [778, 35] on icon "button" at bounding box center [780, 33] width 9 height 9
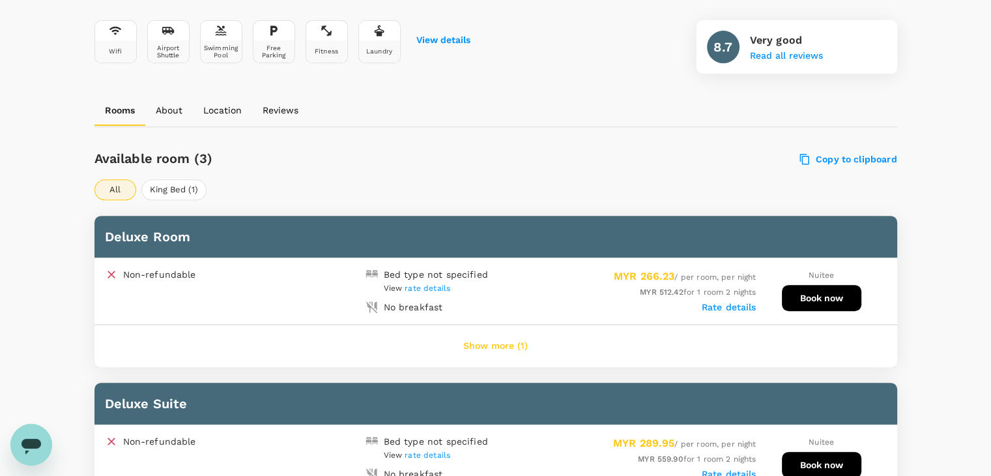
scroll to position [521, 0]
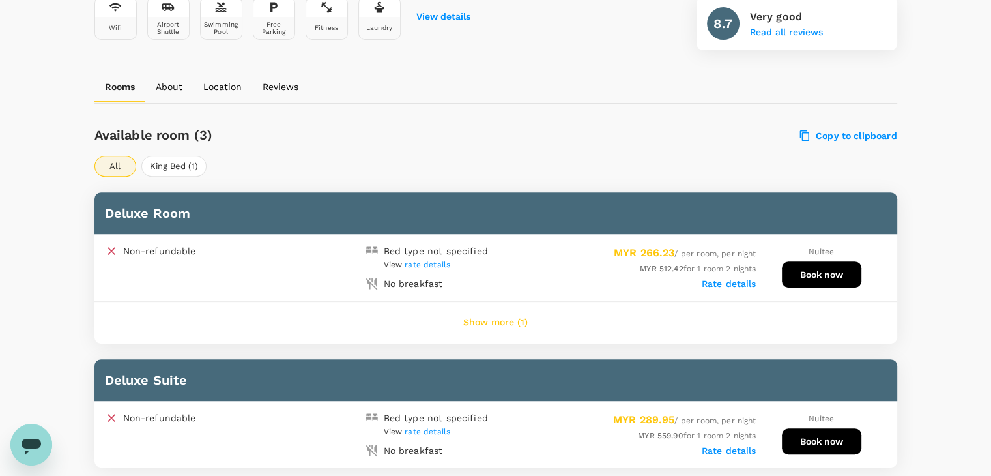
click at [420, 265] on span "rate details" at bounding box center [428, 264] width 46 height 9
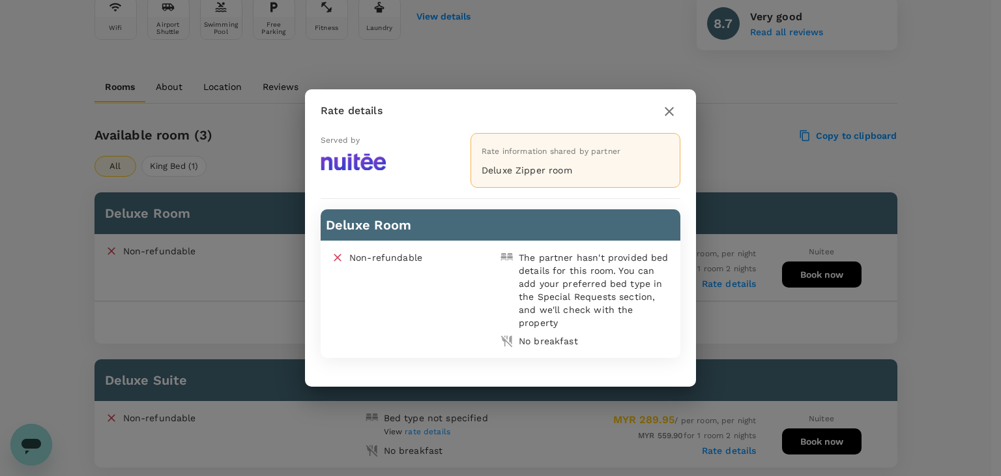
click at [670, 111] on icon "button" at bounding box center [669, 112] width 16 height 16
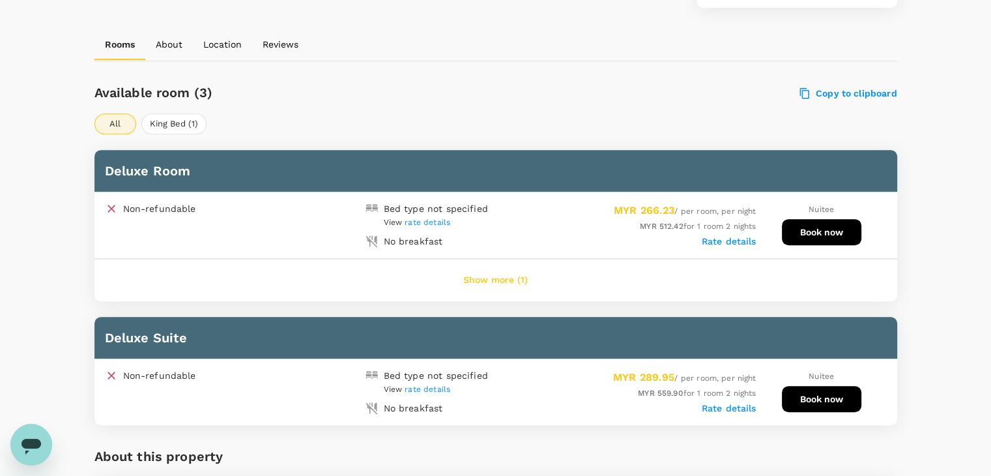
scroll to position [586, 0]
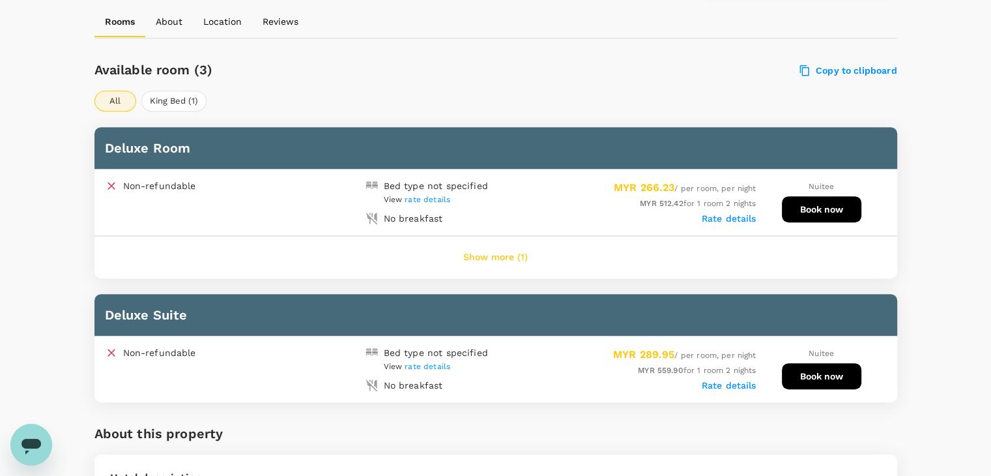
click at [724, 214] on label "Rate details" at bounding box center [729, 218] width 55 height 10
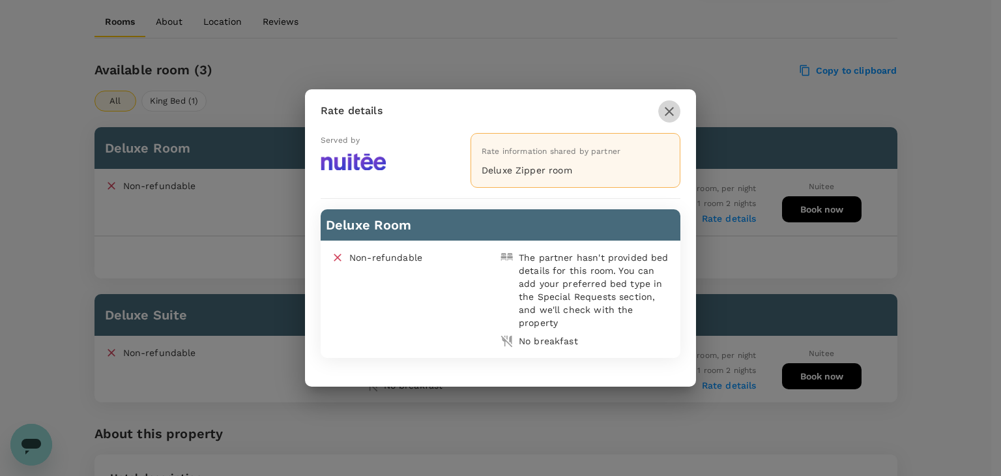
click at [671, 114] on icon "button" at bounding box center [669, 111] width 9 height 9
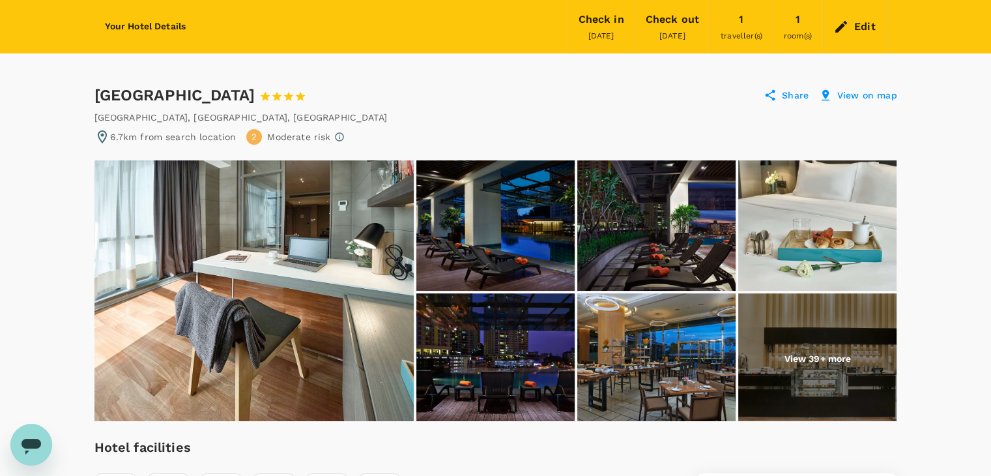
scroll to position [42, 0]
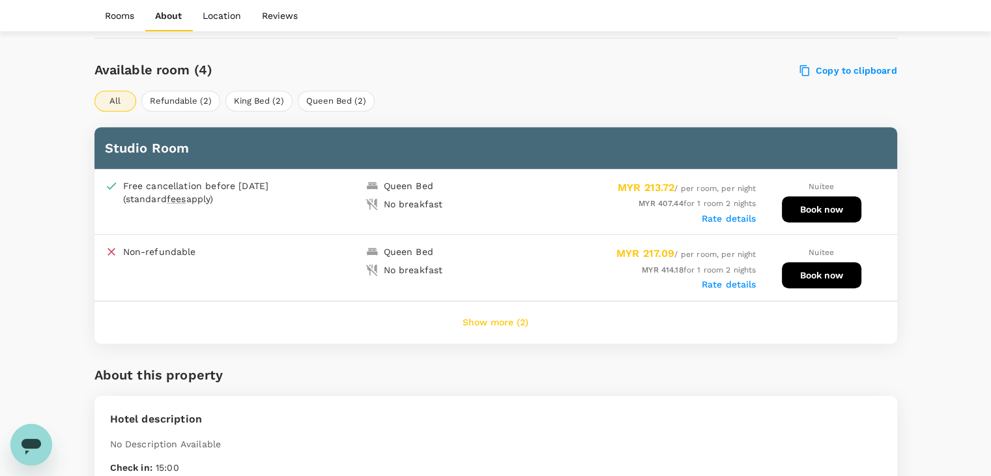
scroll to position [652, 0]
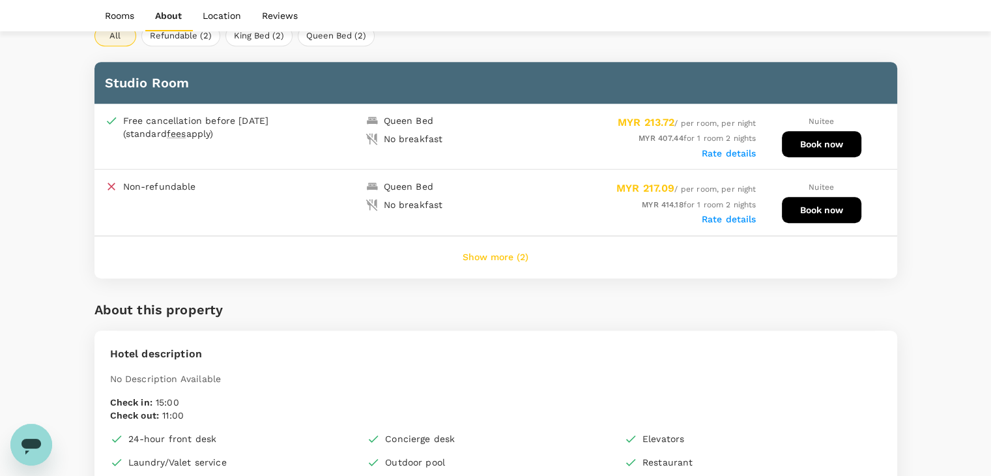
click at [510, 256] on button "Show more (2)" at bounding box center [495, 257] width 102 height 31
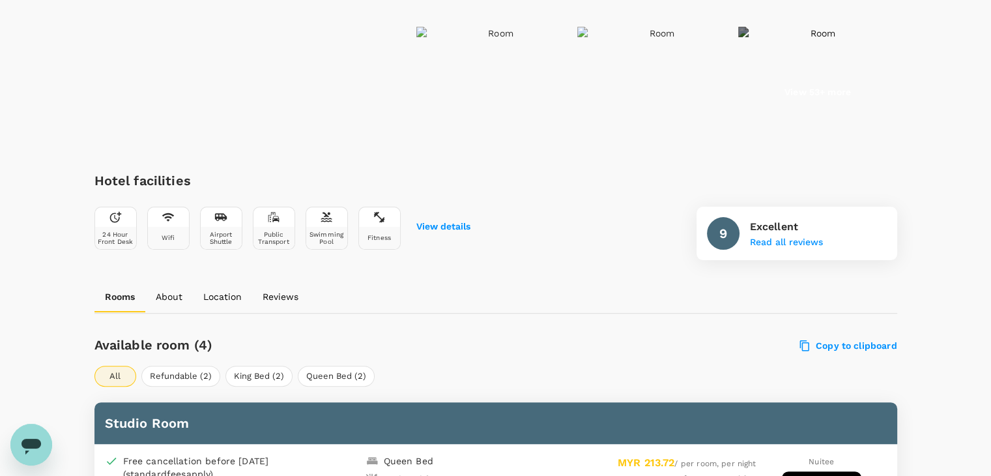
scroll to position [326, 0]
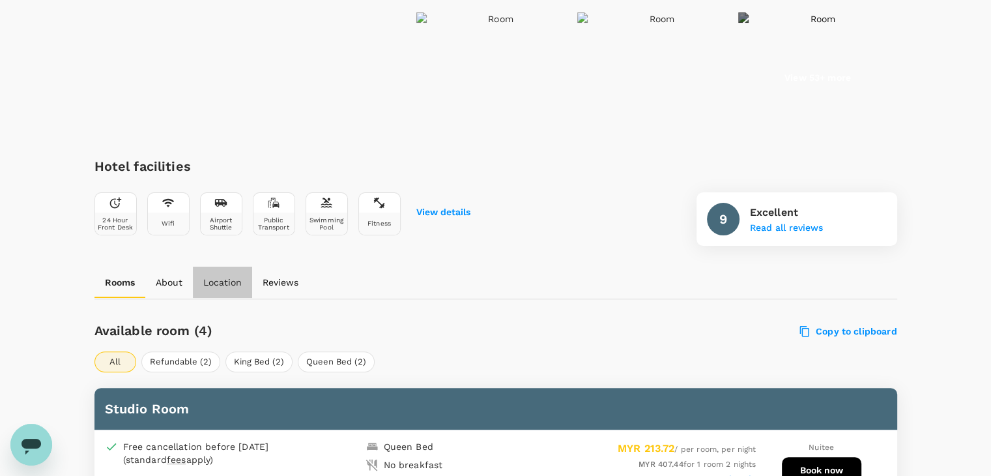
click at [217, 284] on p "Location" at bounding box center [222, 282] width 38 height 13
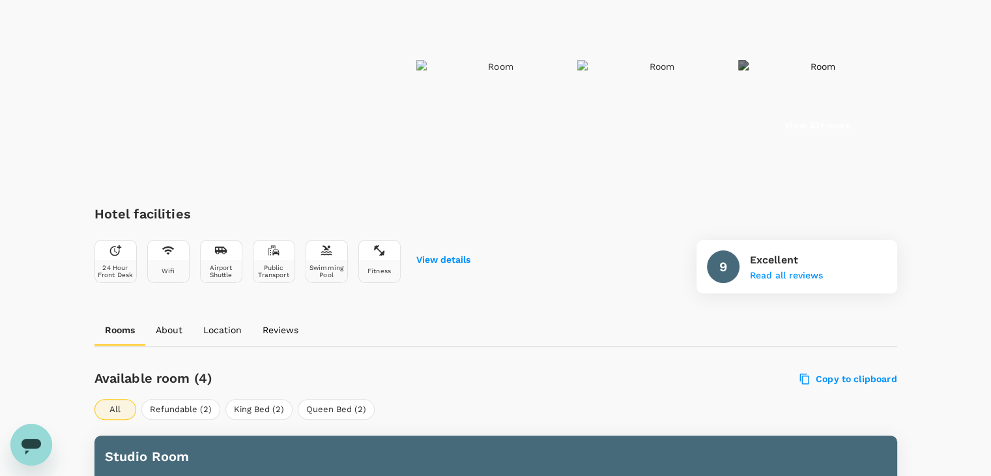
scroll to position [0, 0]
